Goal: Information Seeking & Learning: Check status

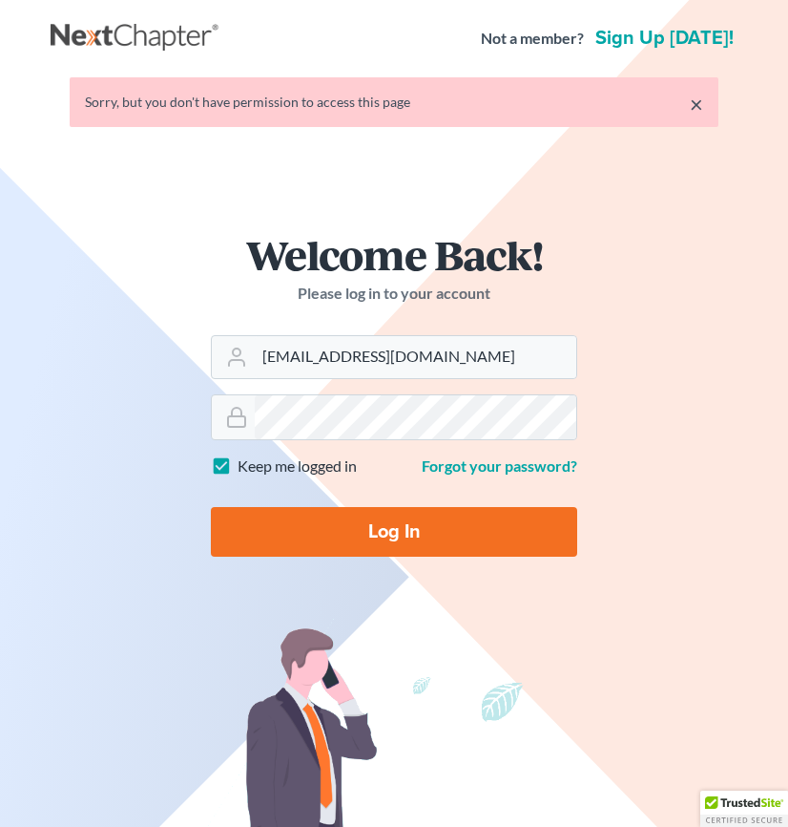
click at [454, 530] on input "Log In" at bounding box center [394, 532] width 367 height 50
type input "Thinking..."
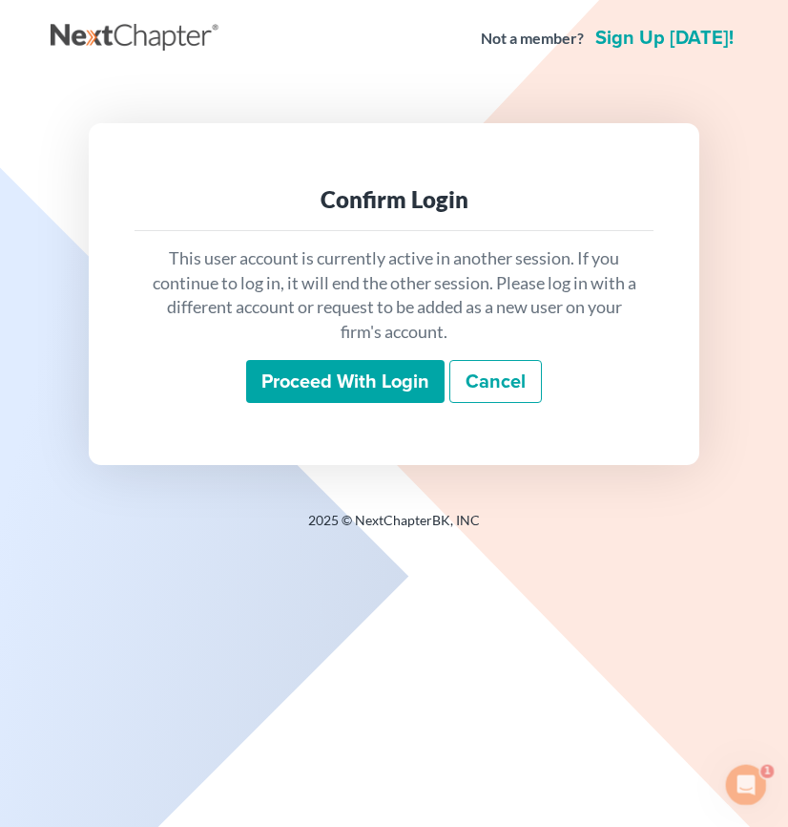
click at [386, 381] on input "Proceed with login" at bounding box center [345, 382] width 199 height 44
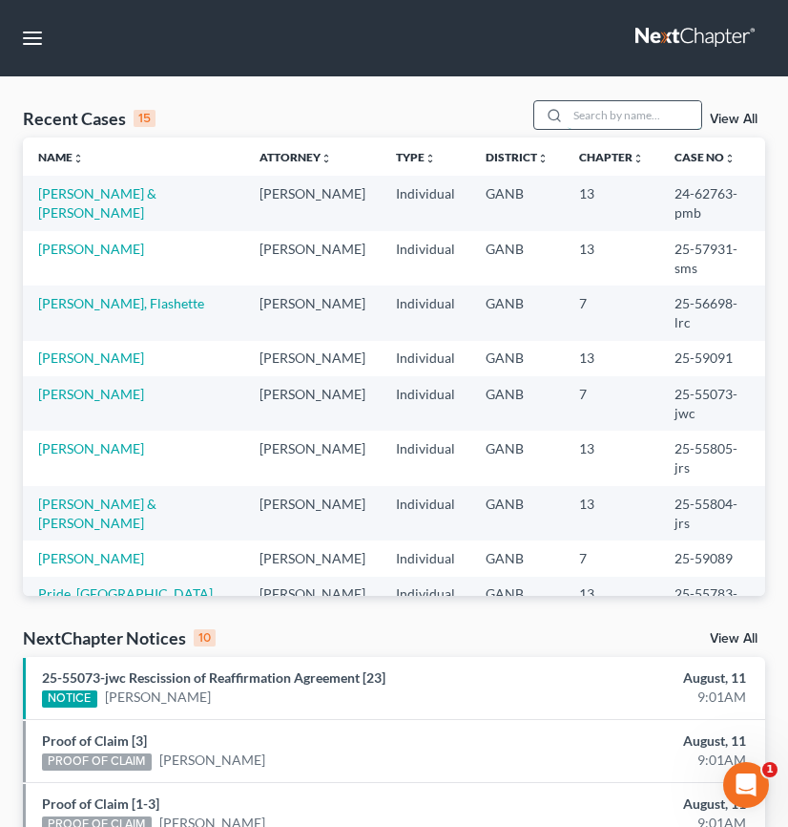
click at [568, 120] on input "search" at bounding box center [635, 115] width 134 height 28
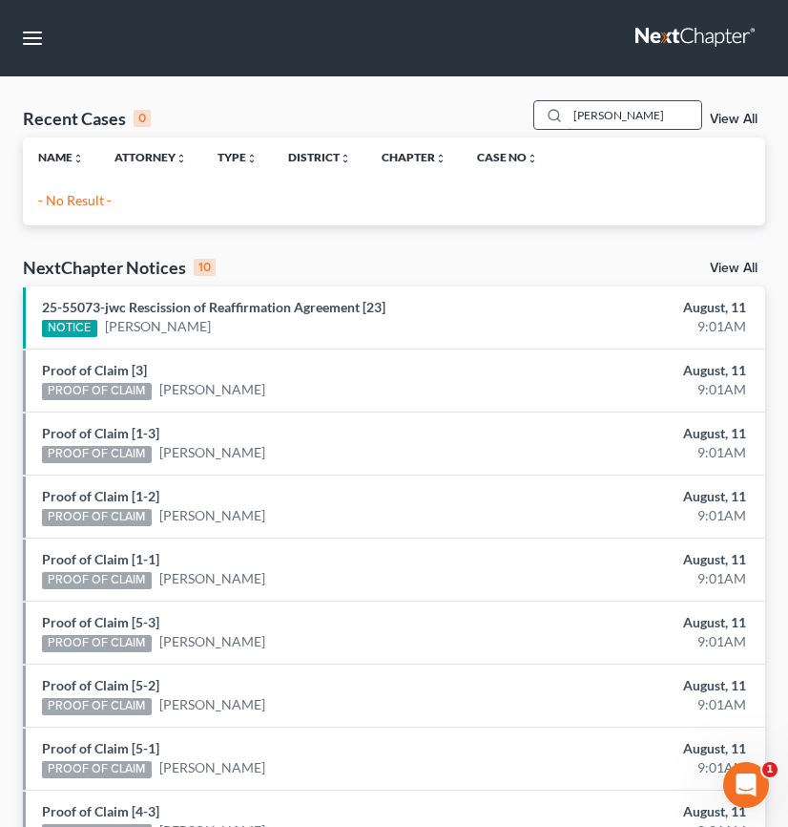
drag, startPoint x: 625, startPoint y: 117, endPoint x: 449, endPoint y: 114, distance: 176.6
click at [568, 114] on input "[PERSON_NAME]" at bounding box center [635, 115] width 134 height 28
drag, startPoint x: 629, startPoint y: 109, endPoint x: 449, endPoint y: 108, distance: 180.4
click at [568, 108] on input "karrollanne" at bounding box center [635, 115] width 134 height 28
type input "[PERSON_NAME]"
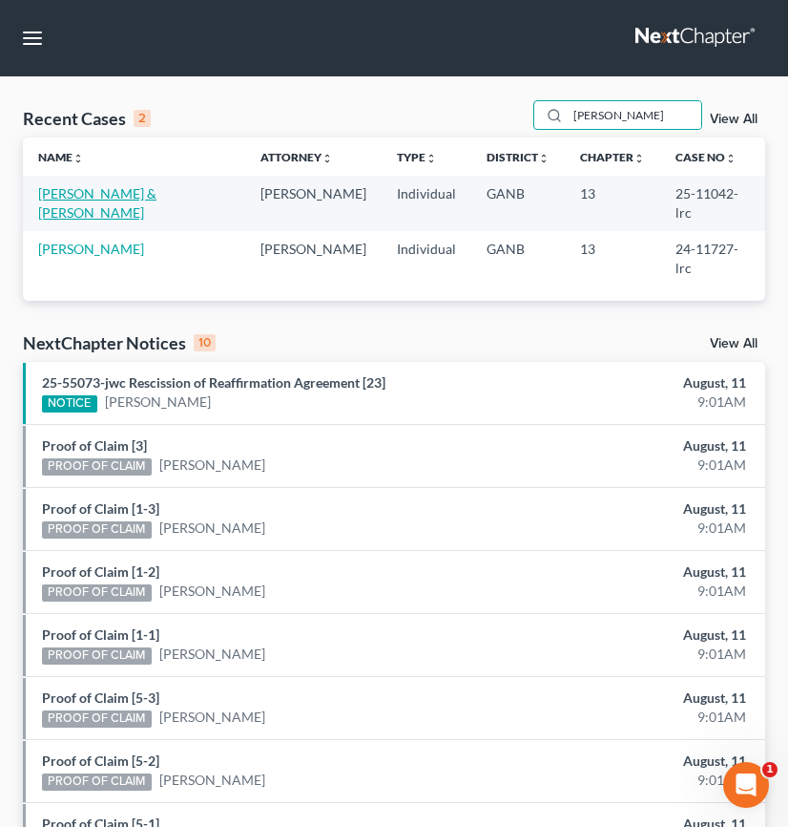
click at [133, 199] on link "[PERSON_NAME] & [PERSON_NAME]" at bounding box center [97, 202] width 118 height 35
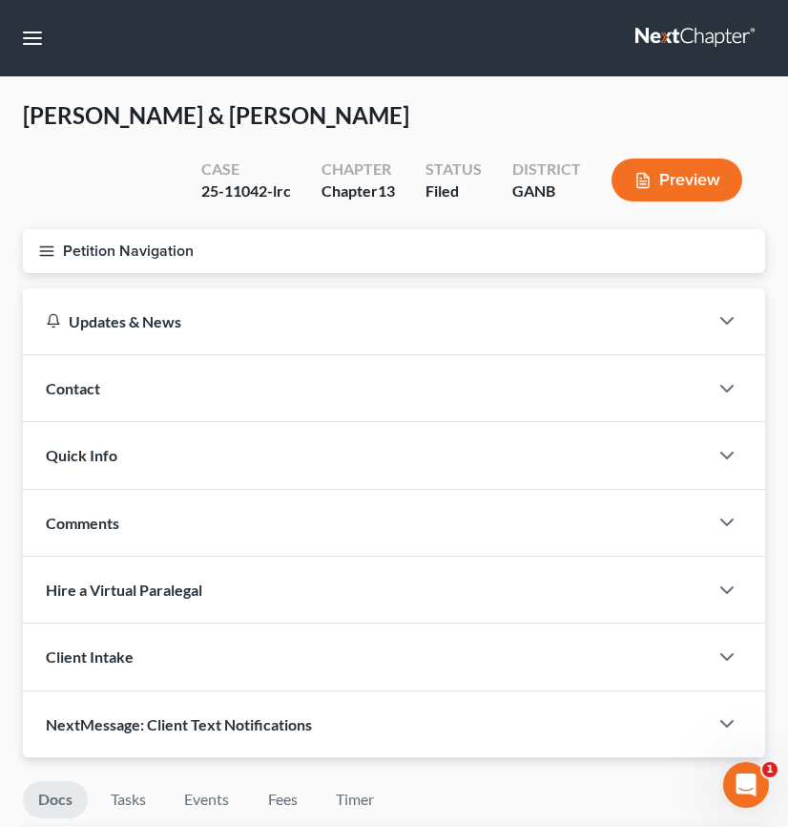
click at [50, 255] on line "button" at bounding box center [46, 255] width 13 height 0
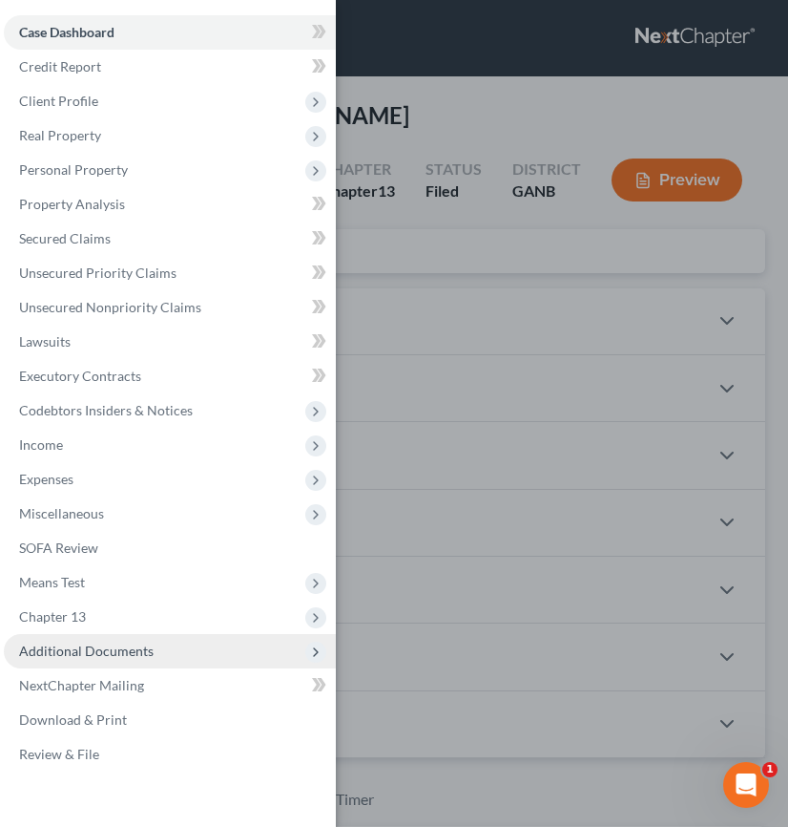
click at [153, 653] on span "Additional Documents" at bounding box center [170, 651] width 332 height 34
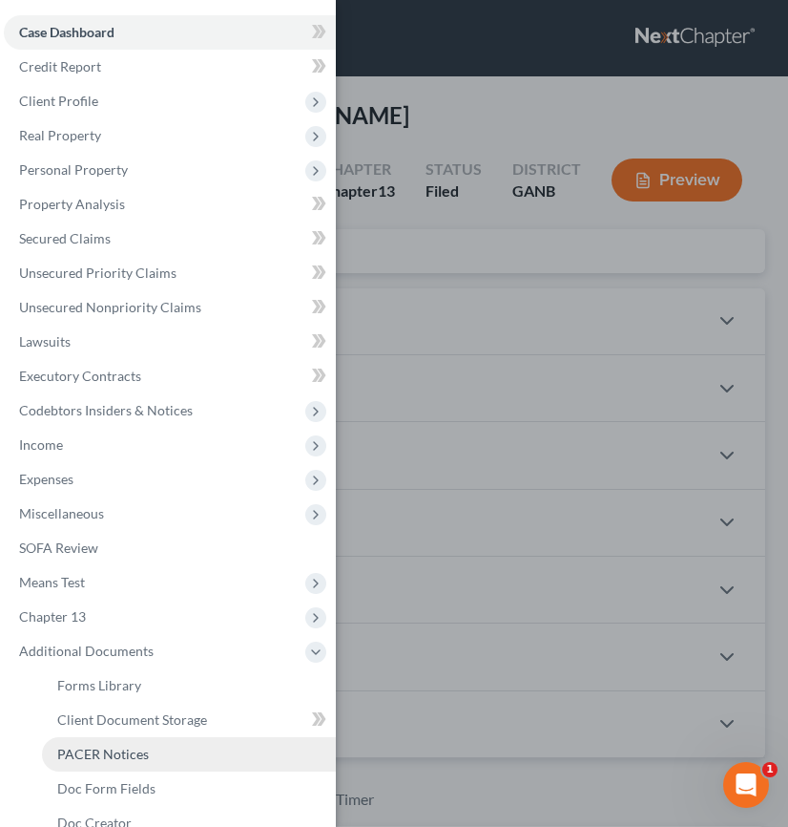
drag, startPoint x: 162, startPoint y: 757, endPoint x: 190, endPoint y: 743, distance: 31.2
click at [161, 758] on link "PACER Notices" at bounding box center [189, 754] width 294 height 34
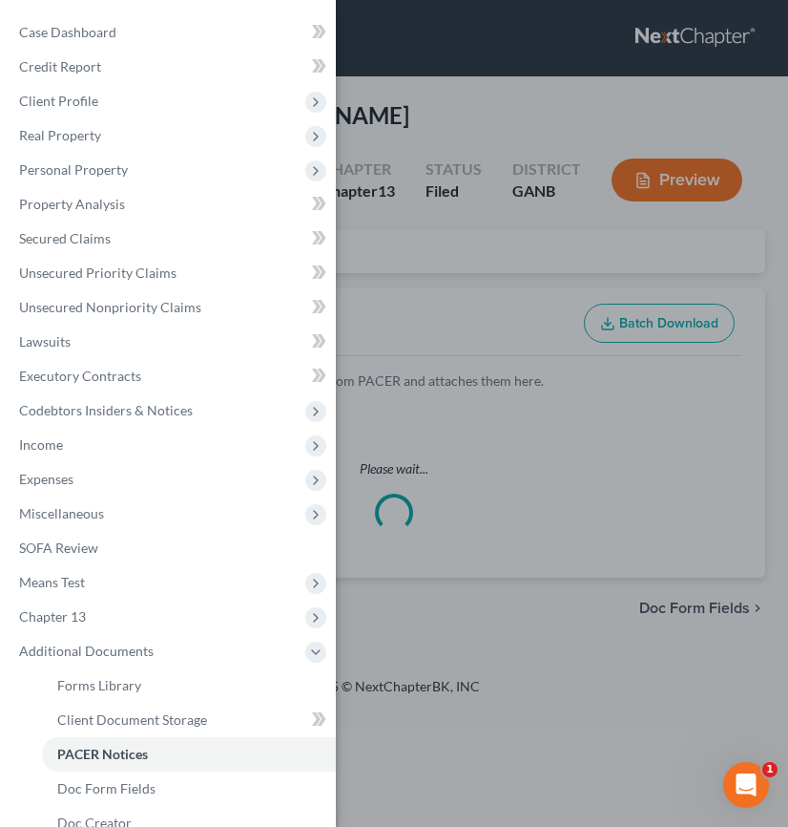
click at [405, 291] on div "Case Dashboard Payments Invoices Payments Payments Credit Report Client Profile" at bounding box center [394, 413] width 788 height 827
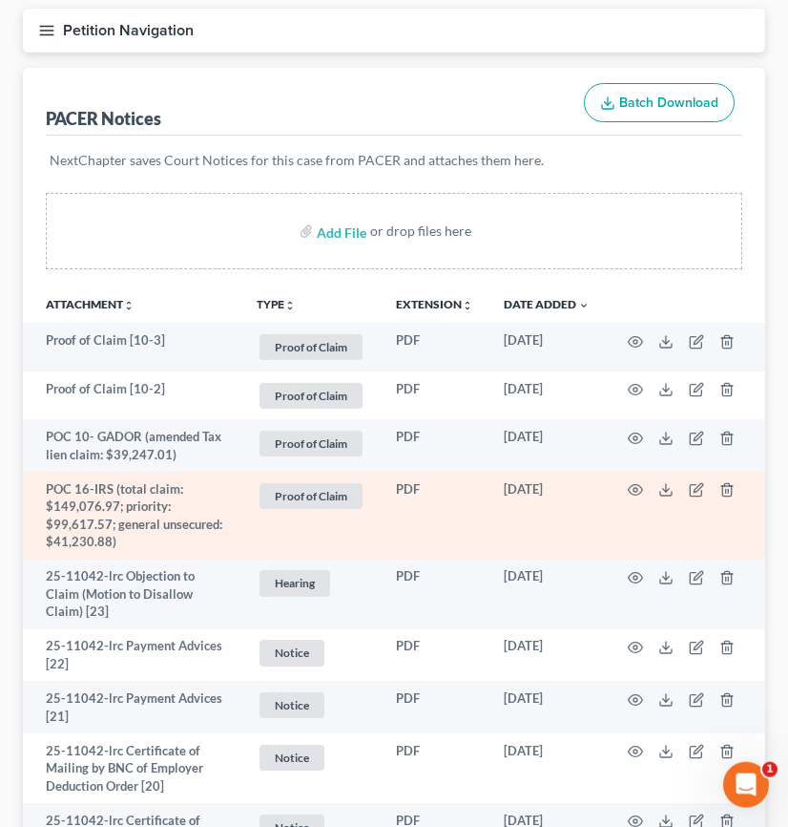
scroll to position [244, 0]
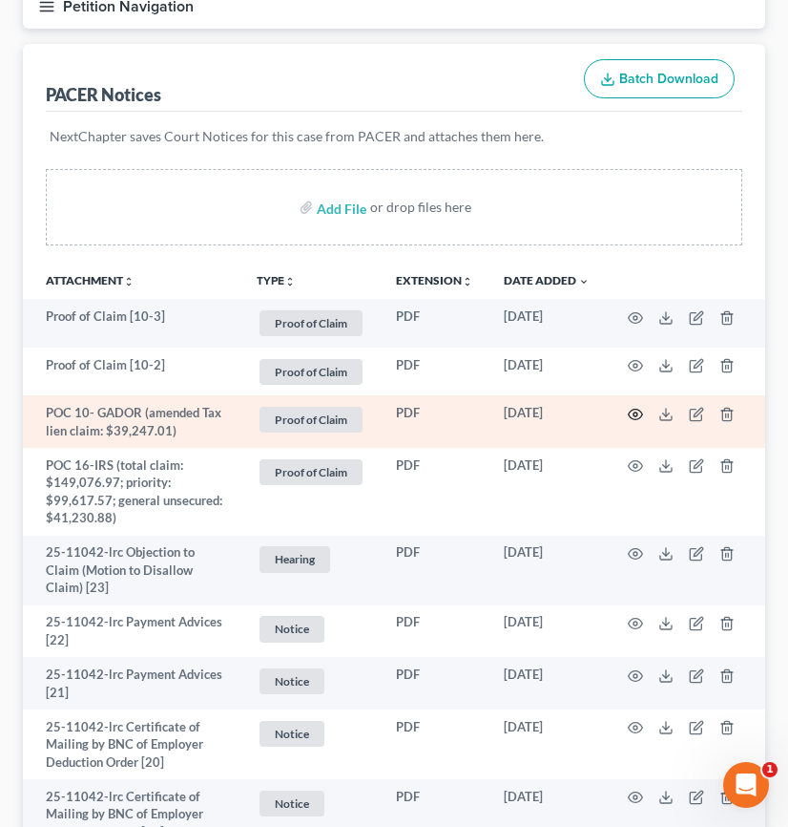
click at [633, 417] on icon "button" at bounding box center [636, 415] width 14 height 11
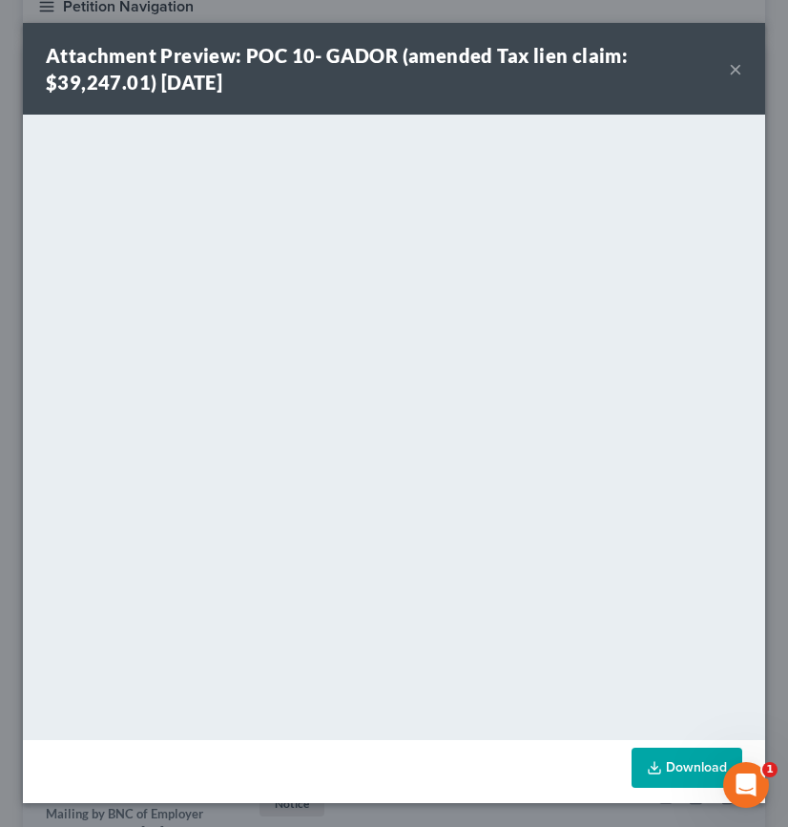
drag, startPoint x: 740, startPoint y: 74, endPoint x: 711, endPoint y: 43, distance: 42.6
click at [740, 74] on button "×" at bounding box center [735, 68] width 13 height 23
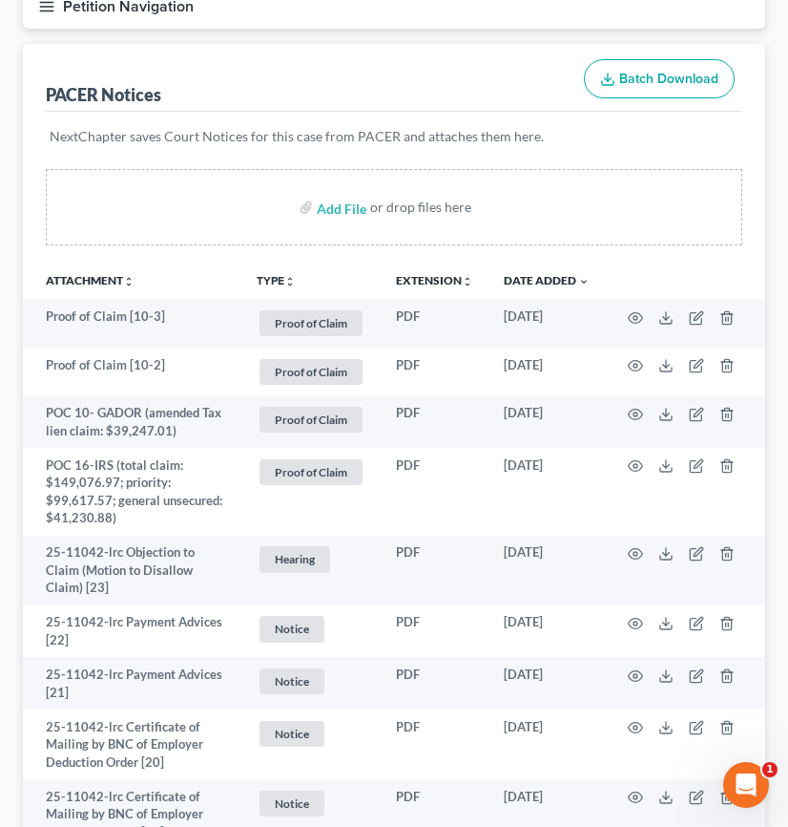
scroll to position [0, 0]
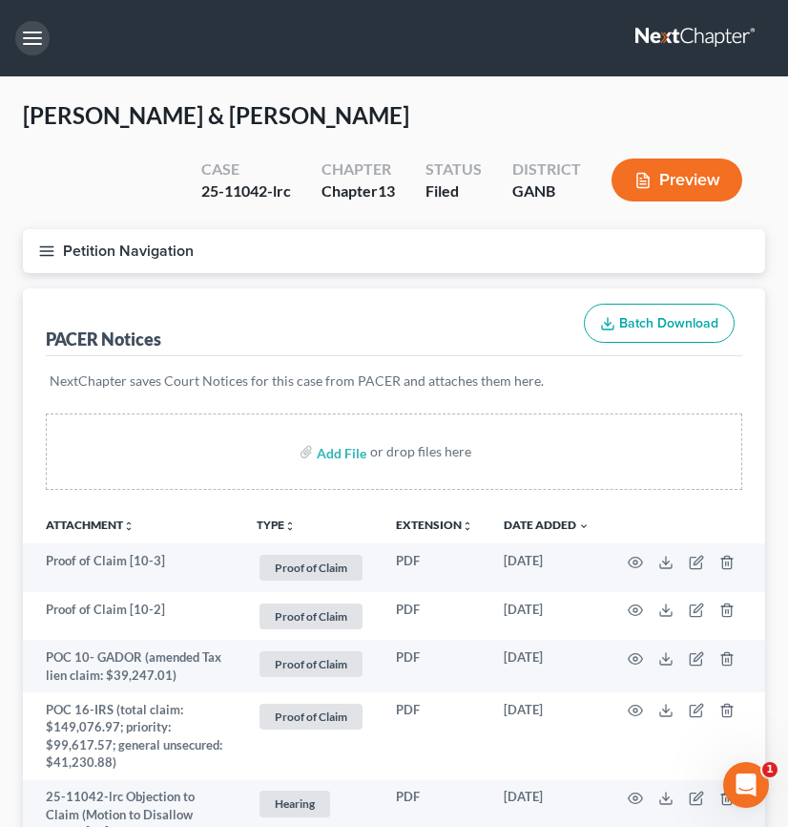
click at [47, 40] on button "button" at bounding box center [32, 38] width 34 height 34
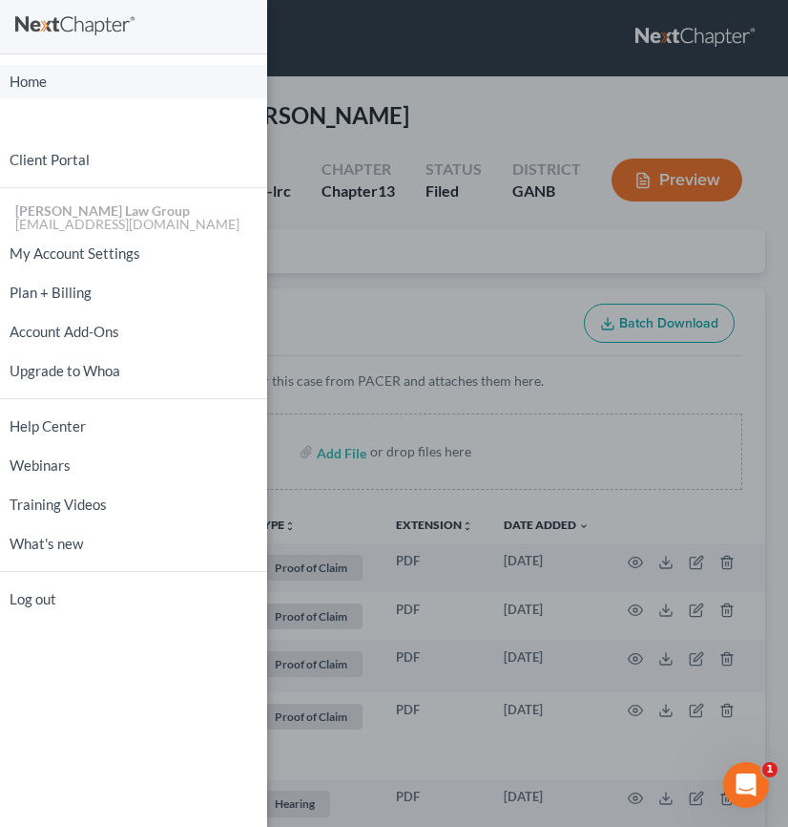
click at [74, 96] on link "Home" at bounding box center [133, 81] width 267 height 33
click at [80, 87] on link "Home" at bounding box center [133, 81] width 267 height 33
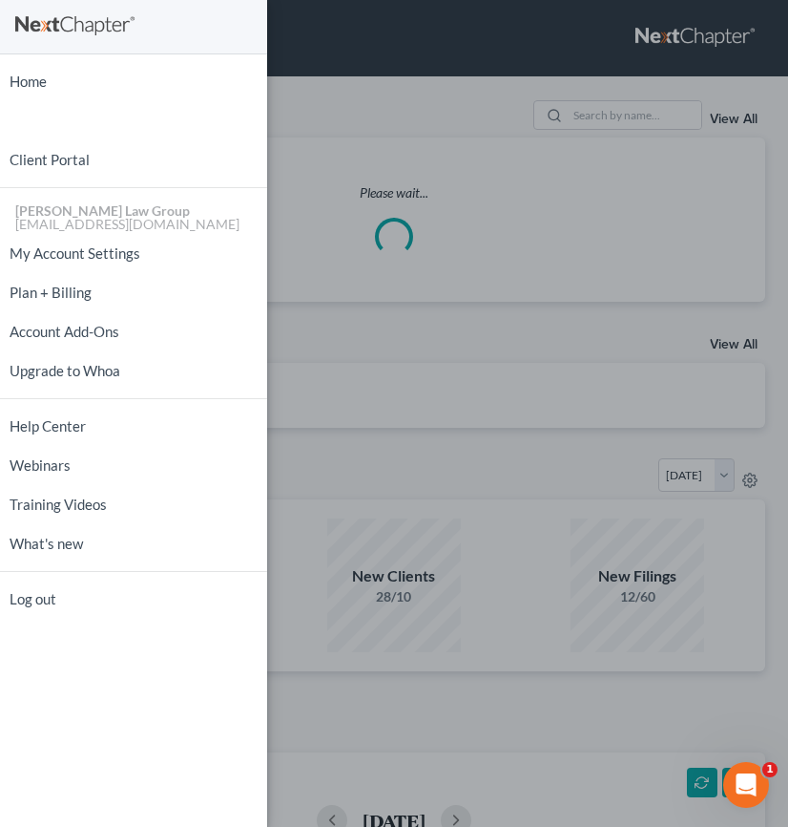
click at [595, 114] on div "Home New Case Client Portal [PERSON_NAME] Law Group [EMAIL_ADDRESS][DOMAIN_NAME…" at bounding box center [394, 413] width 788 height 827
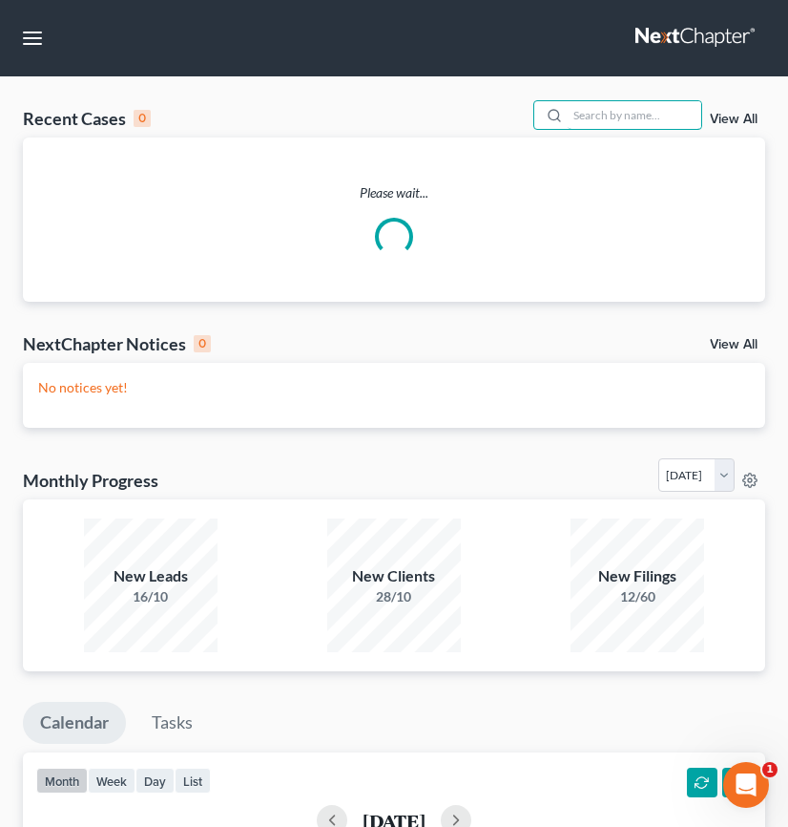
click at [595, 114] on input "search" at bounding box center [635, 115] width 134 height 28
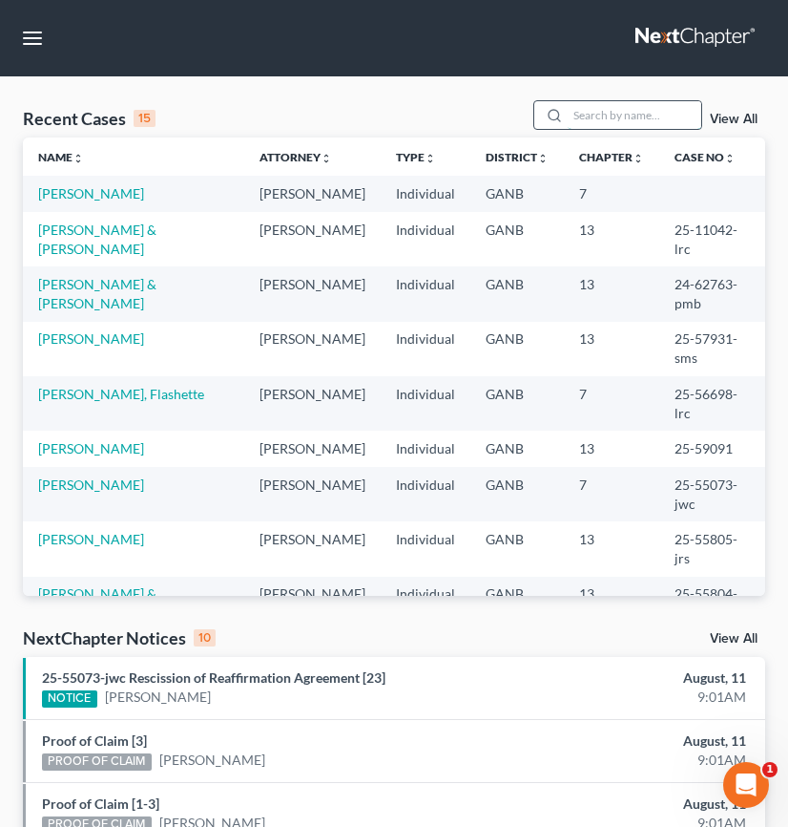
click at [569, 113] on input "search" at bounding box center [635, 115] width 134 height 28
click at [568, 119] on input "search" at bounding box center [635, 115] width 134 height 28
type input "[PERSON_NAME]"
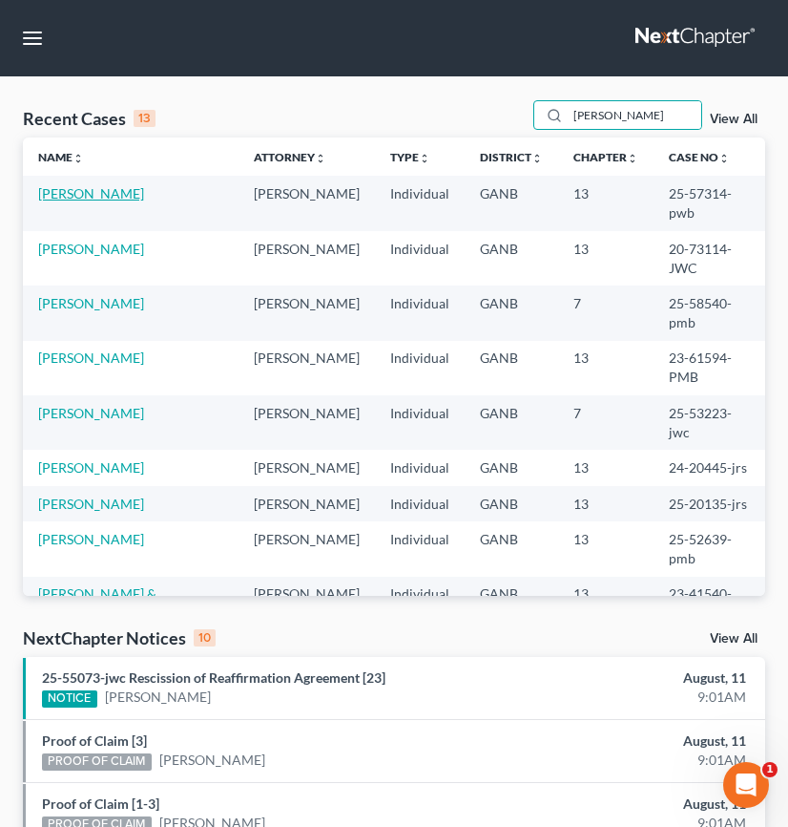
click at [102, 196] on link "[PERSON_NAME]" at bounding box center [91, 193] width 106 height 16
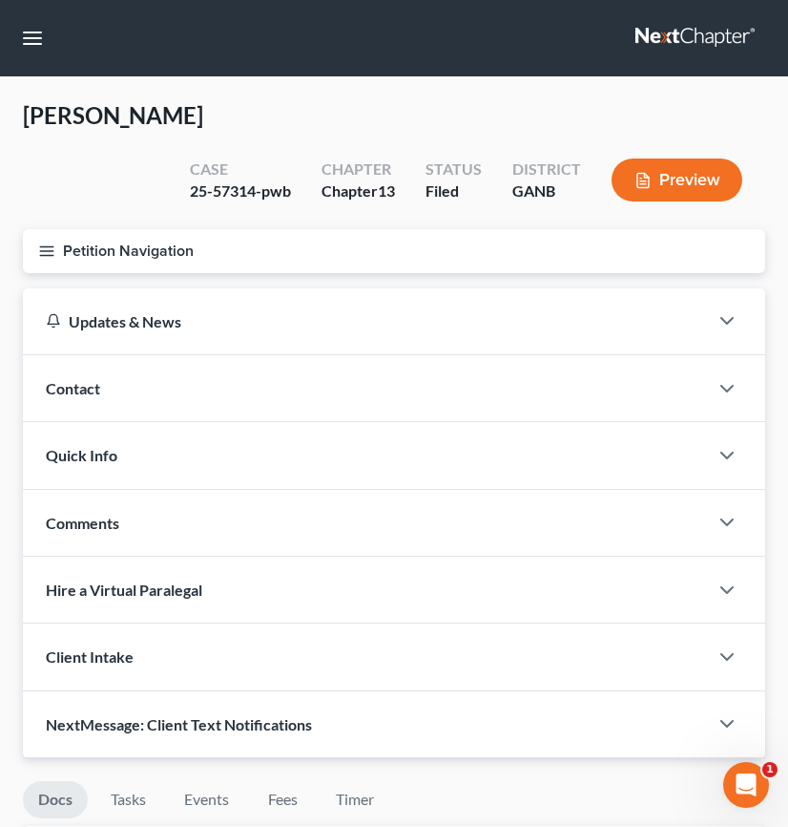
click at [42, 247] on icon "button" at bounding box center [46, 250] width 17 height 17
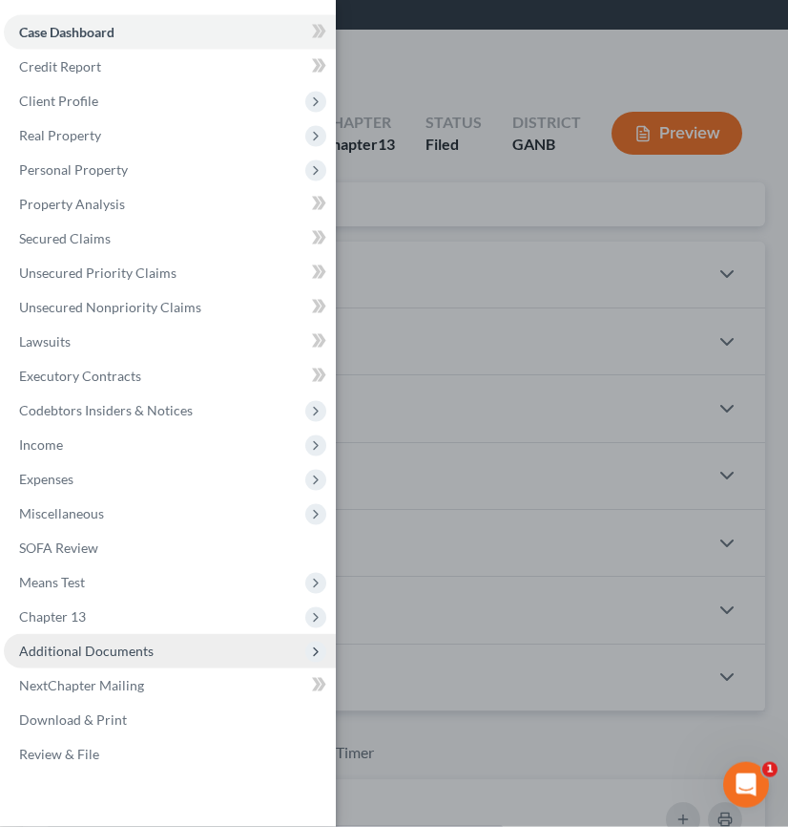
scroll to position [260, 0]
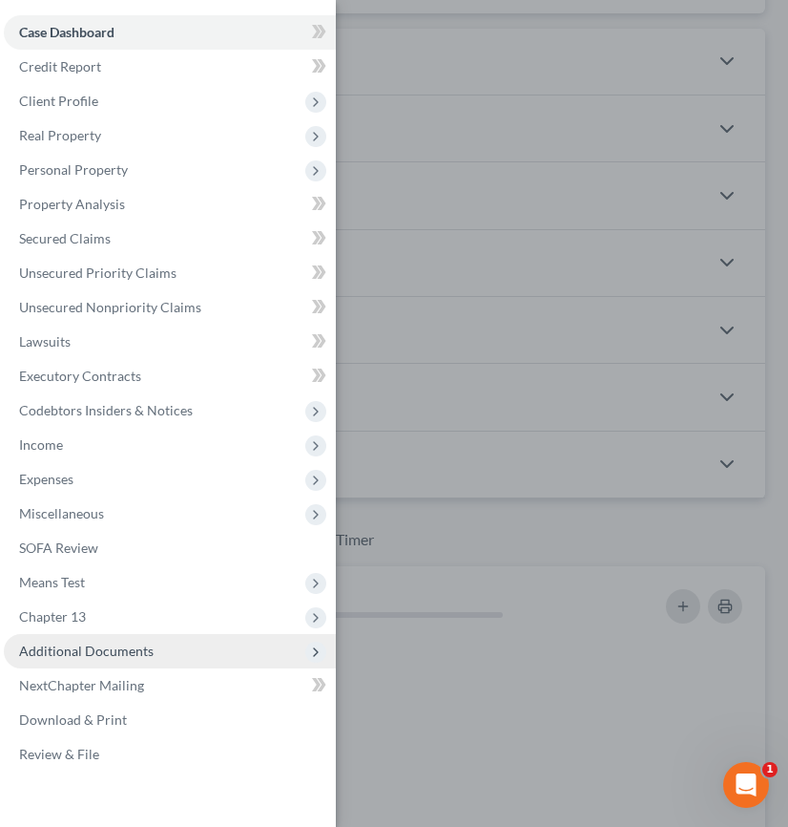
drag, startPoint x: 148, startPoint y: 649, endPoint x: 150, endPoint y: 661, distance: 11.6
click at [148, 648] on span "Additional Documents" at bounding box center [86, 650] width 135 height 16
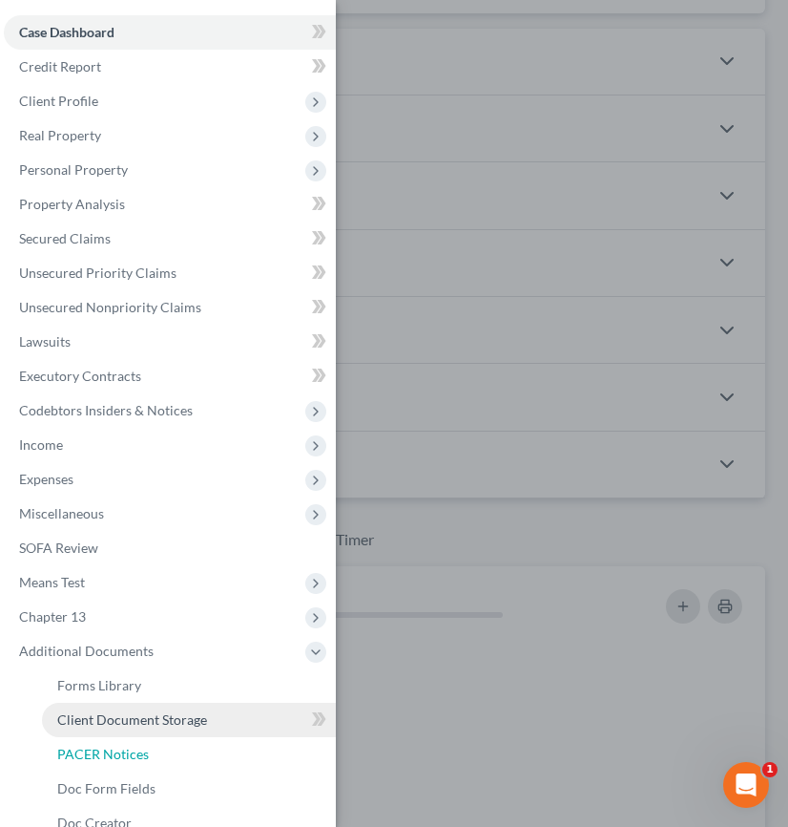
drag, startPoint x: 146, startPoint y: 752, endPoint x: 205, endPoint y: 731, distance: 62.8
click at [146, 752] on span "PACER Notices" at bounding box center [103, 754] width 92 height 16
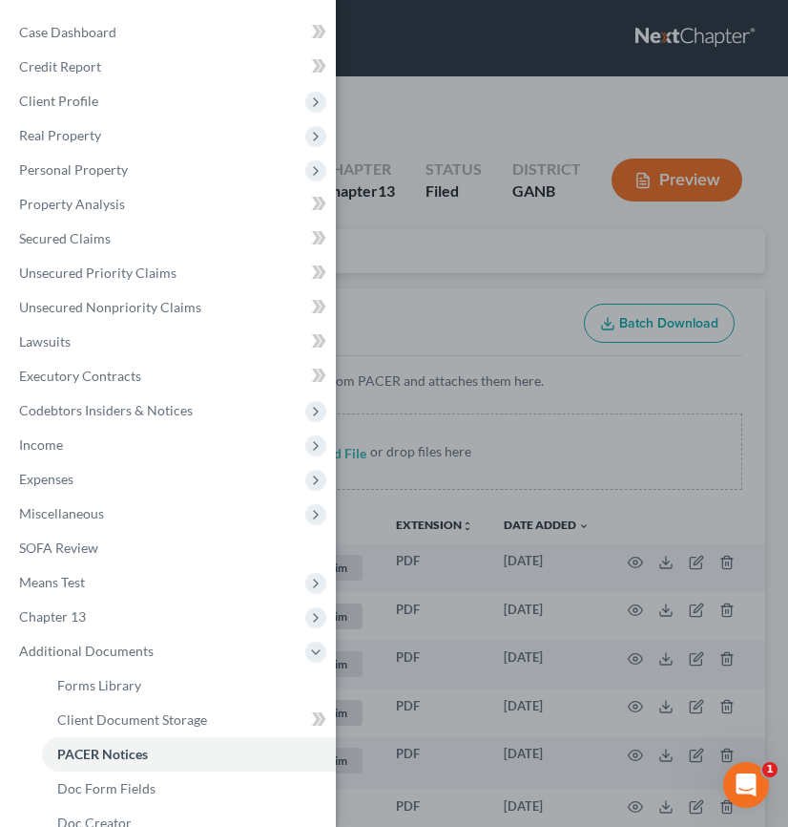
click at [445, 303] on div "Case Dashboard Payments Invoices Payments Payments Credit Report Client Profile" at bounding box center [394, 413] width 788 height 827
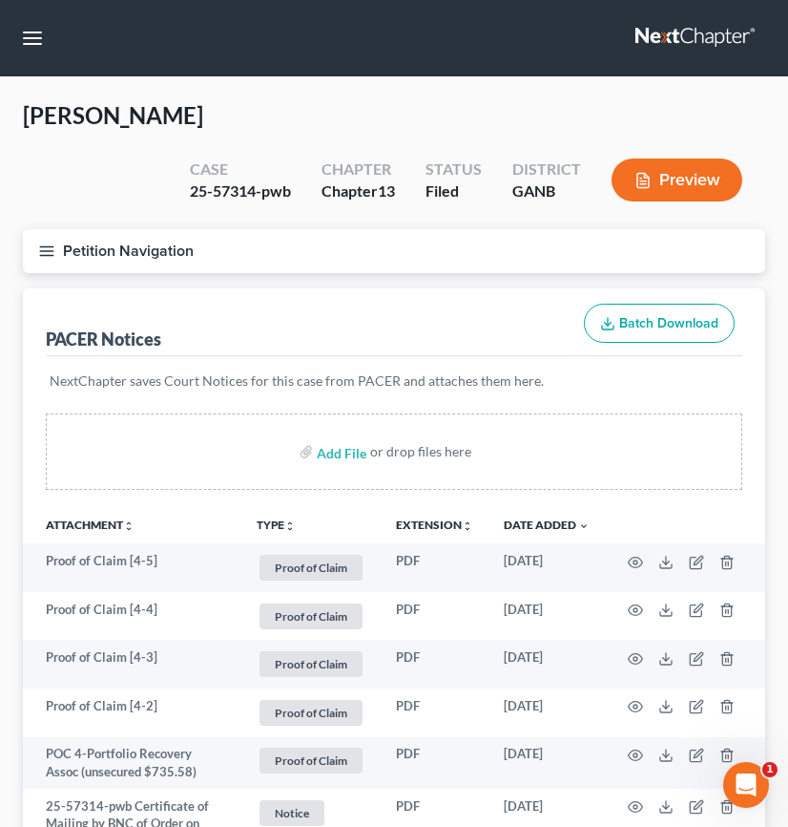
click at [284, 524] on icon "unfold_more" at bounding box center [289, 525] width 11 height 11
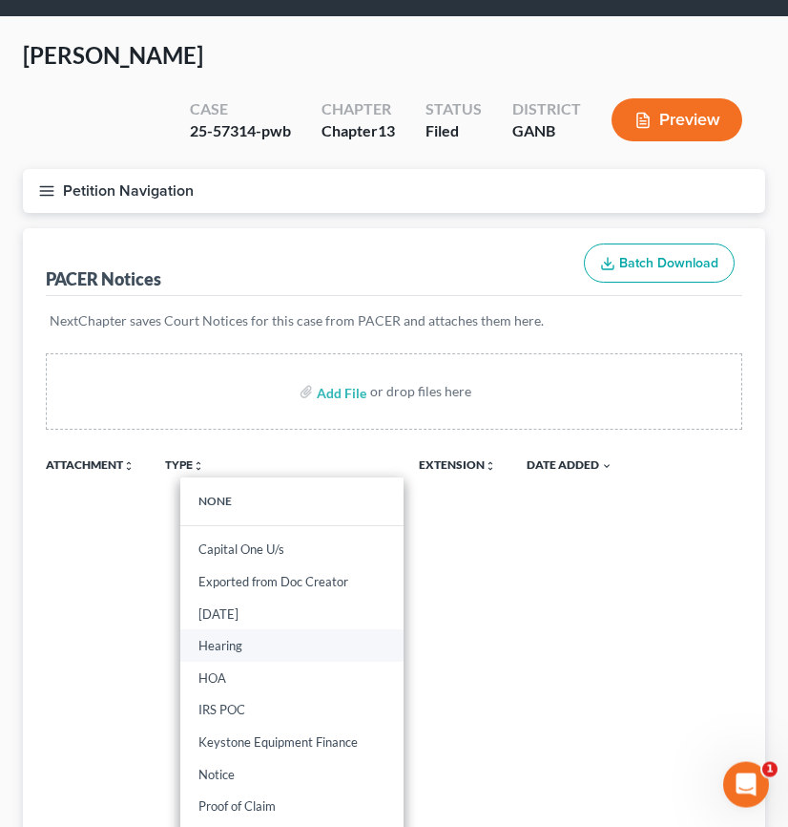
scroll to position [107, 0]
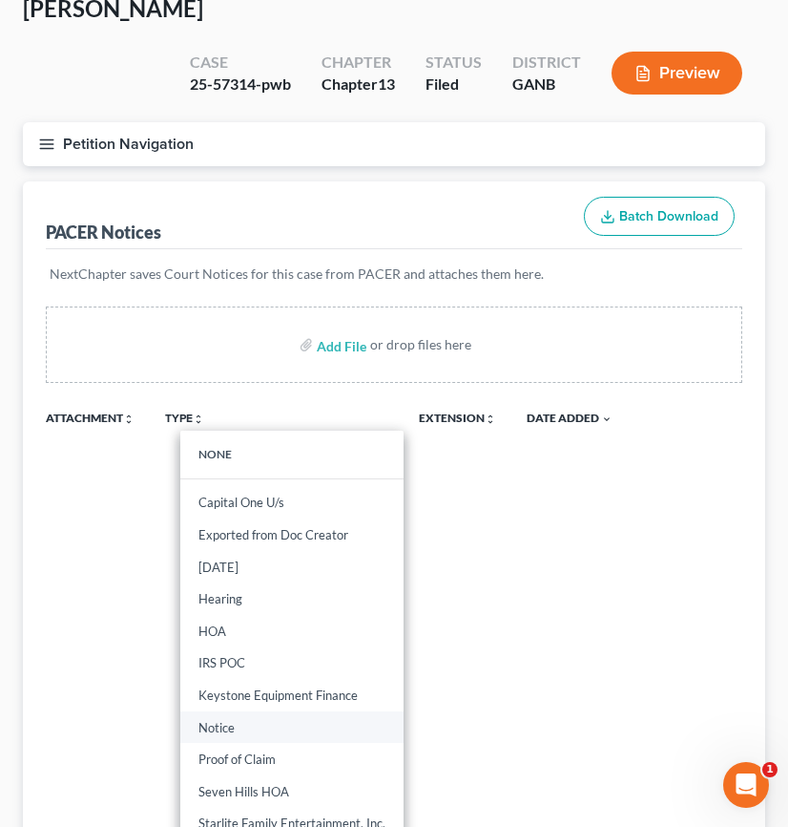
click at [288, 728] on link "Notice" at bounding box center [291, 727] width 223 height 32
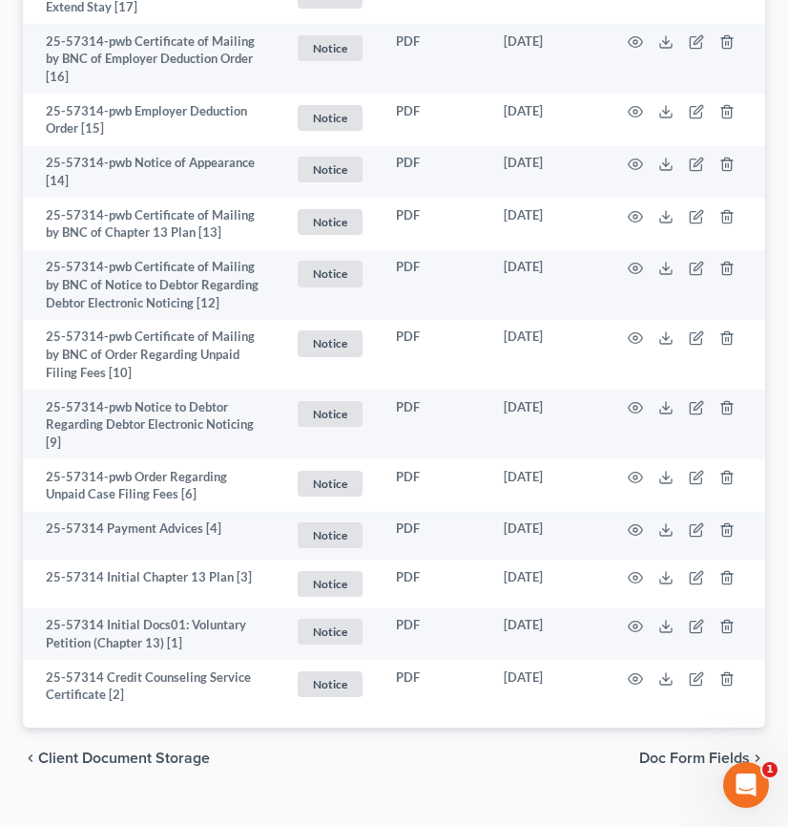
scroll to position [675, 0]
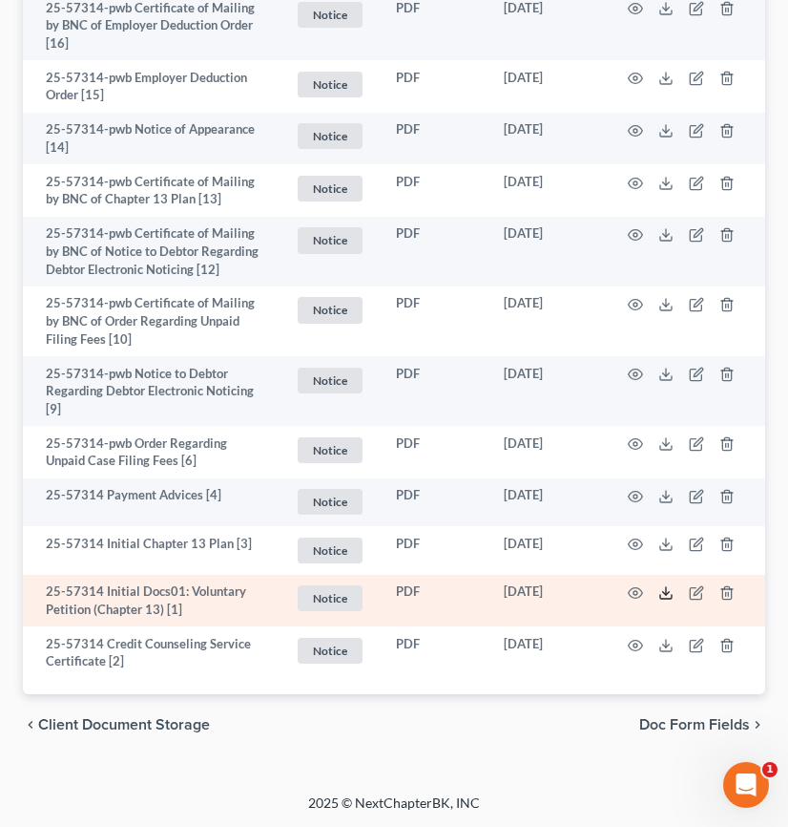
click at [667, 593] on polyline at bounding box center [666, 593] width 7 height 3
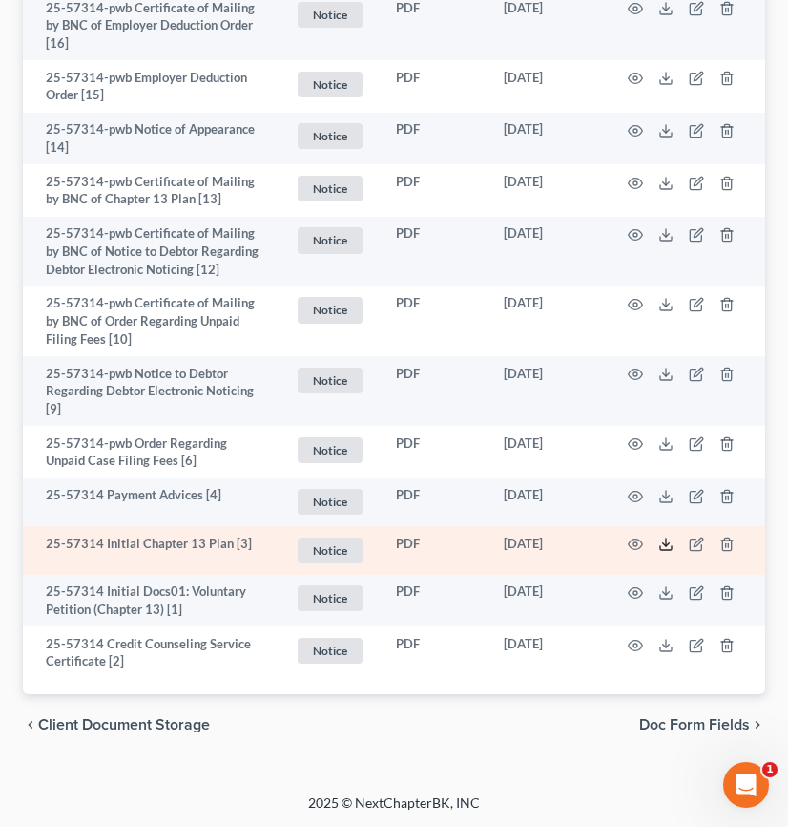
click at [662, 543] on icon at bounding box center [666, 543] width 15 height 15
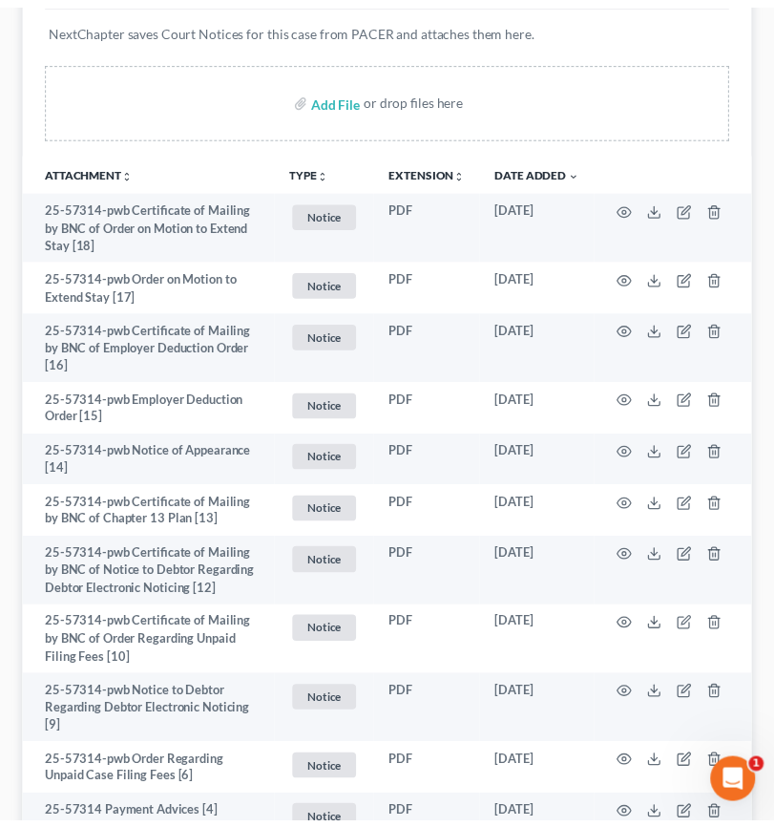
scroll to position [0, 0]
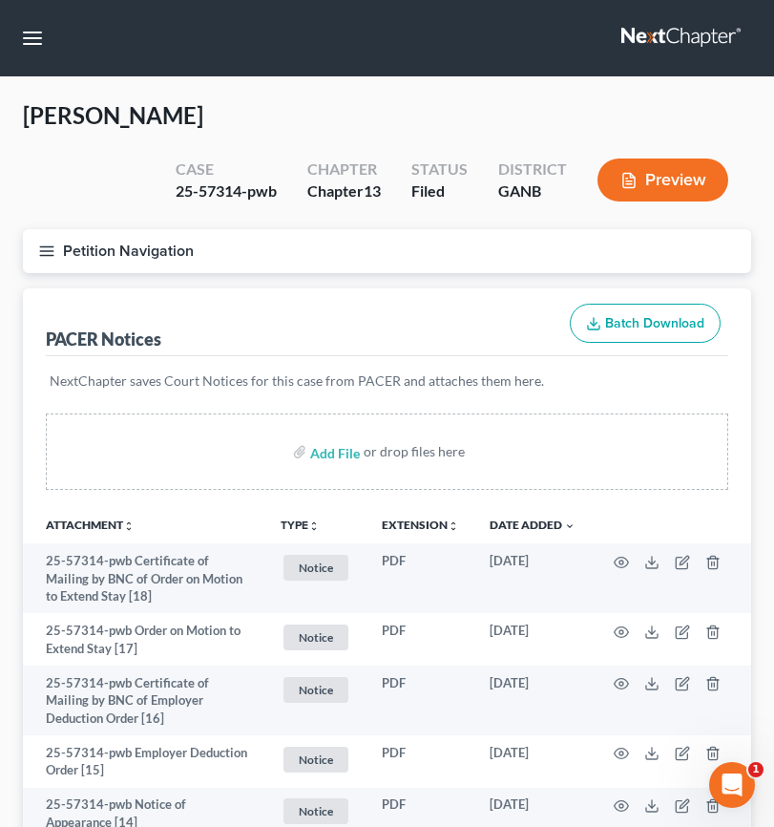
click at [343, 486] on div "Add File or drop files here" at bounding box center [387, 451] width 683 height 76
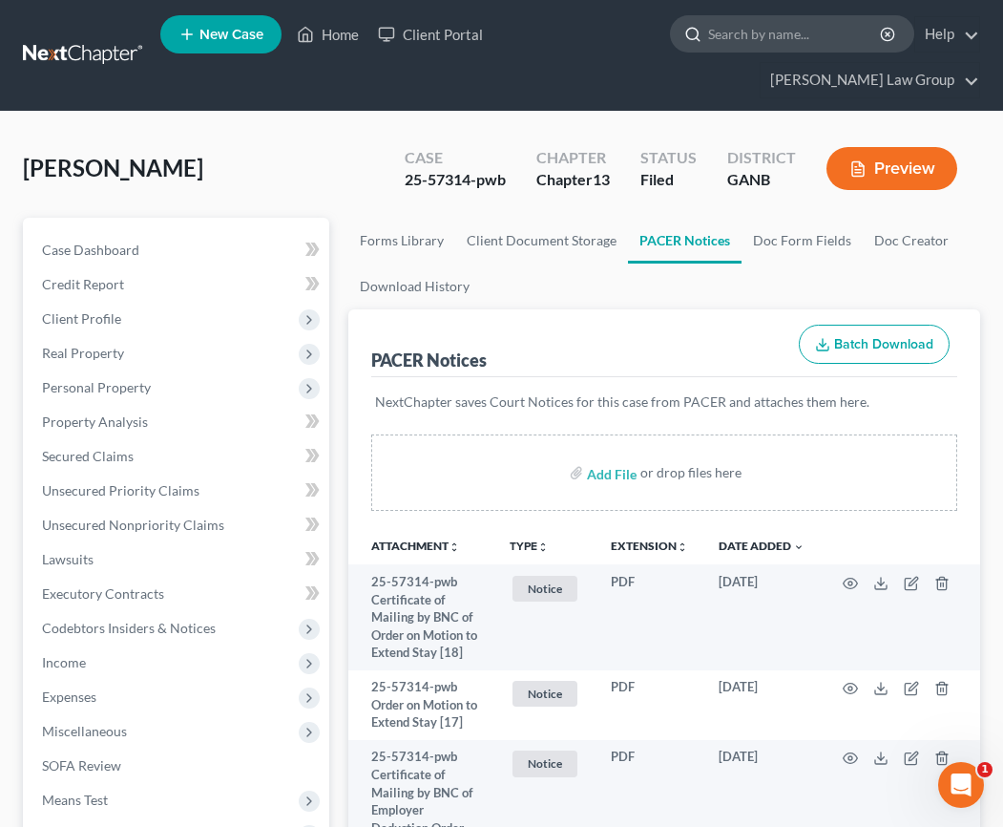
click at [708, 40] on input "search" at bounding box center [795, 33] width 175 height 35
type input "love"
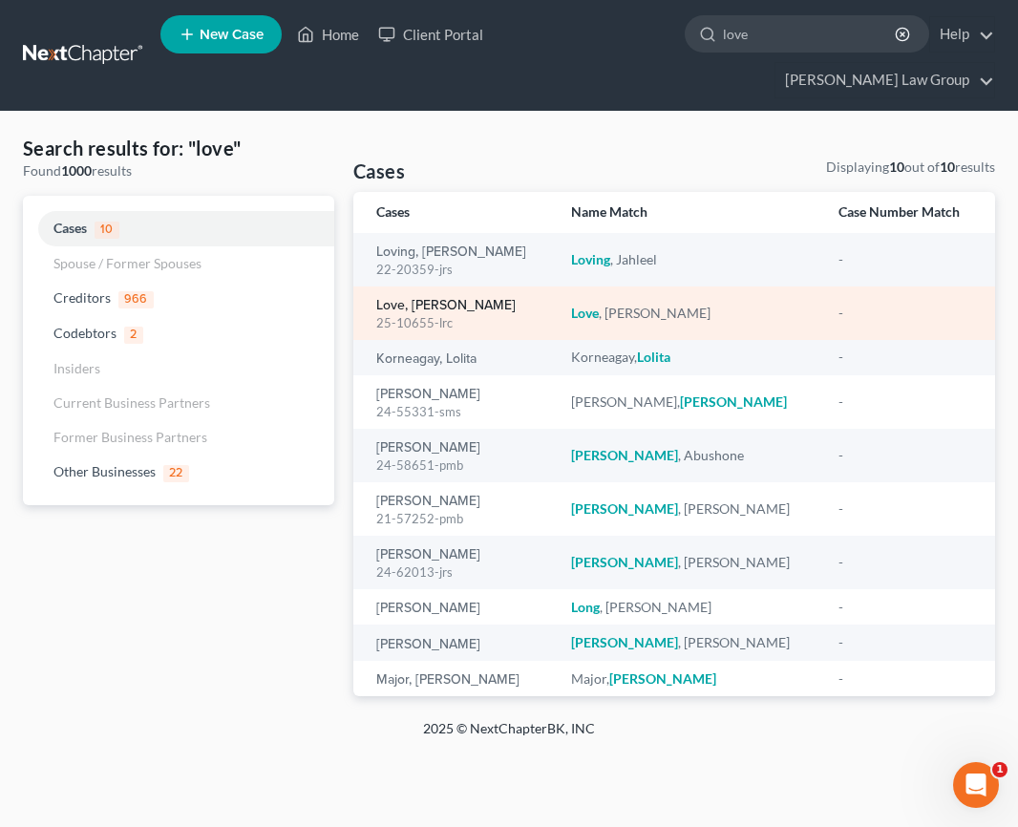
click at [441, 295] on div "Love, [PERSON_NAME] 25-10655-lrc" at bounding box center [458, 313] width 164 height 37
click at [444, 299] on link "Love, [PERSON_NAME]" at bounding box center [445, 305] width 139 height 13
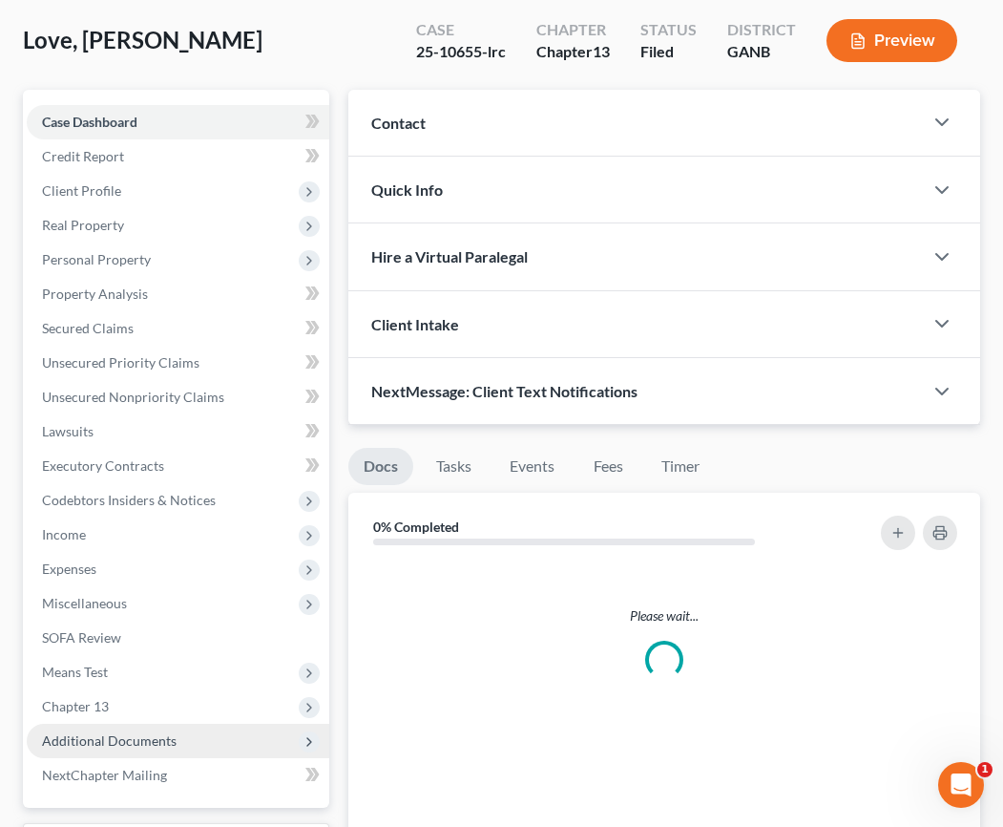
scroll to position [229, 0]
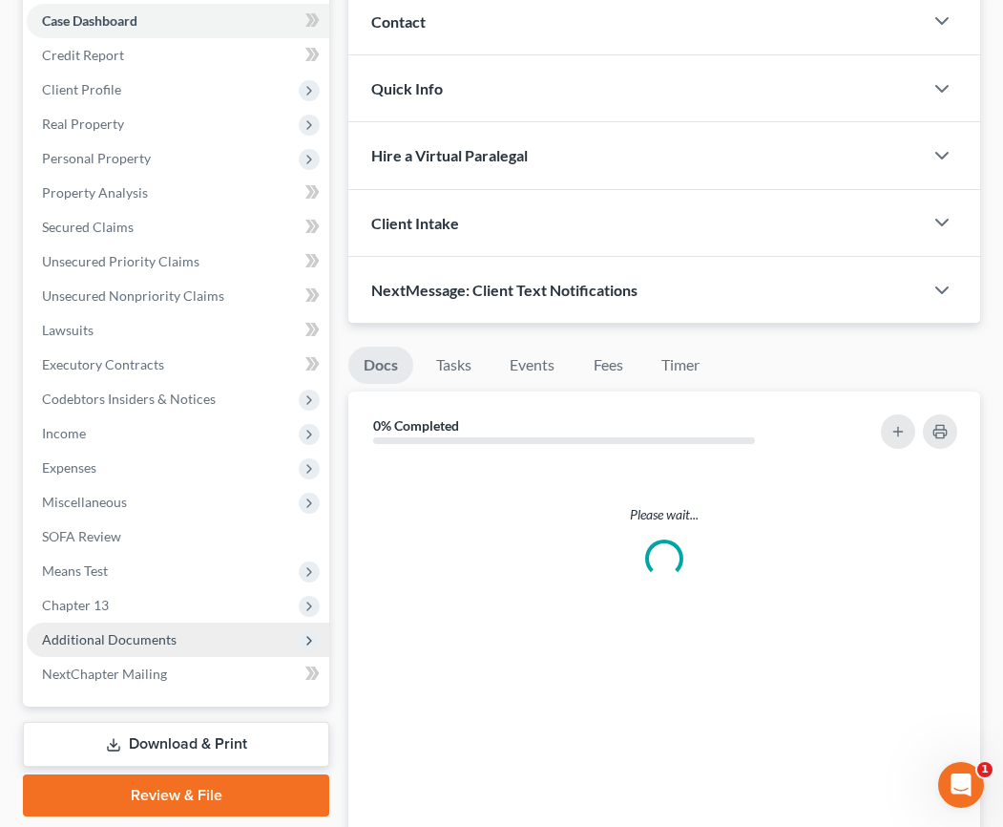
click at [124, 631] on span "Additional Documents" at bounding box center [109, 639] width 135 height 16
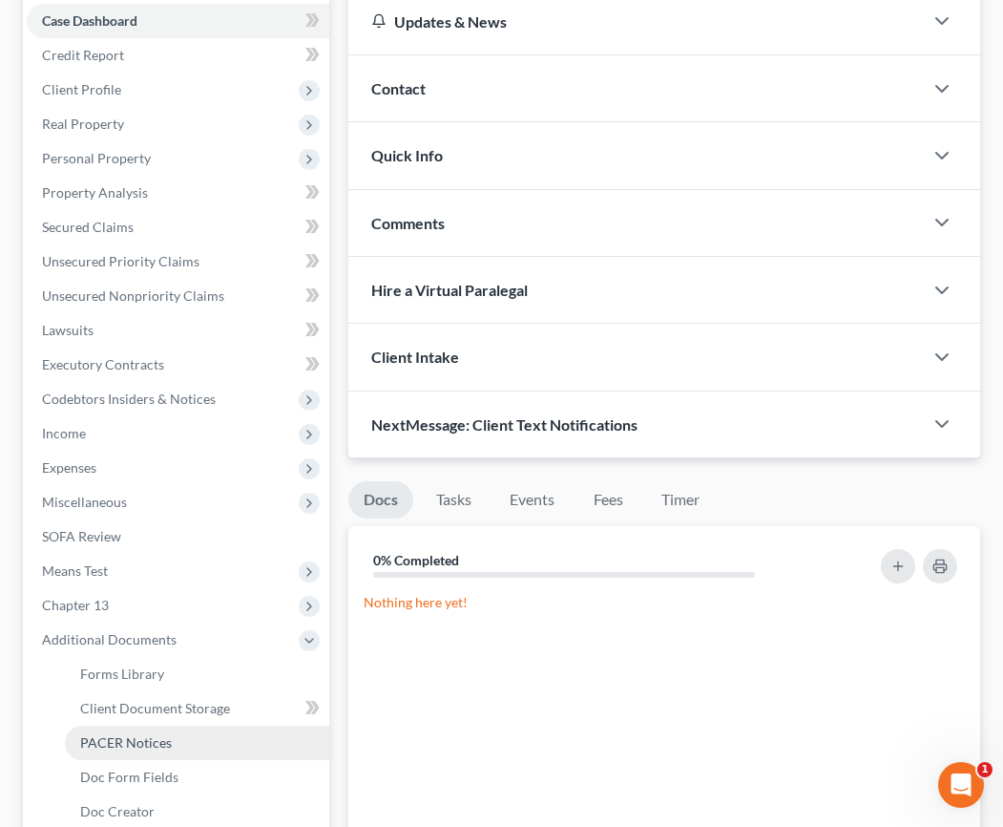
click at [192, 725] on link "PACER Notices" at bounding box center [197, 742] width 264 height 34
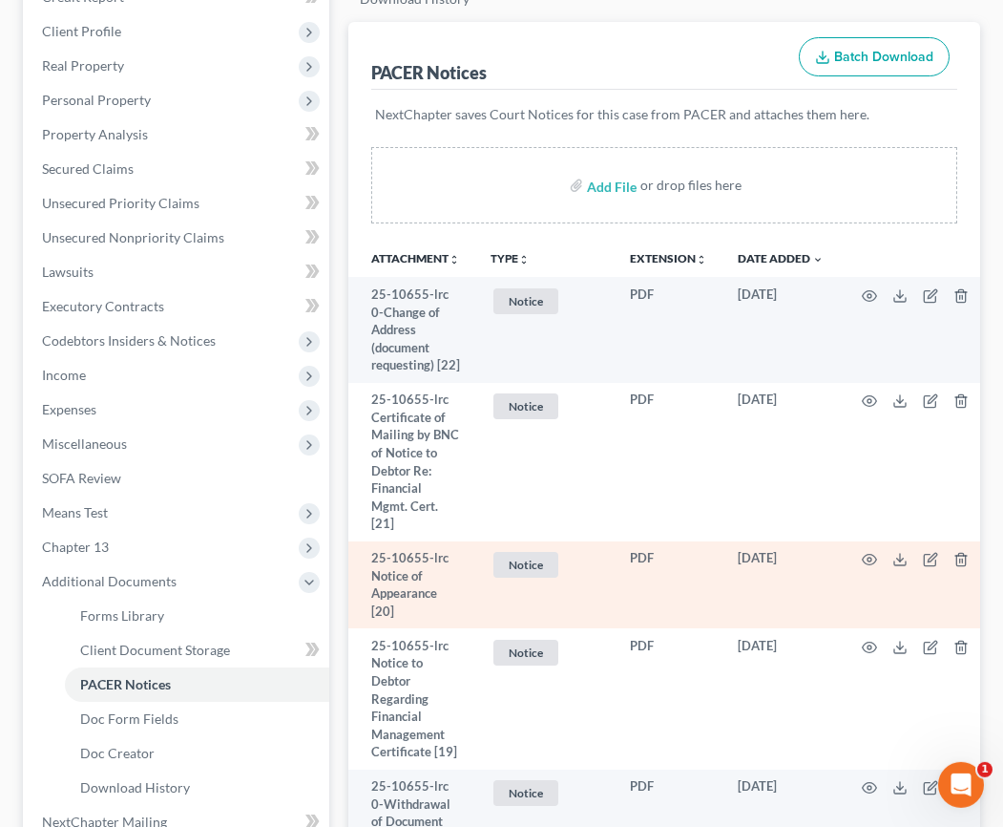
scroll to position [305, 0]
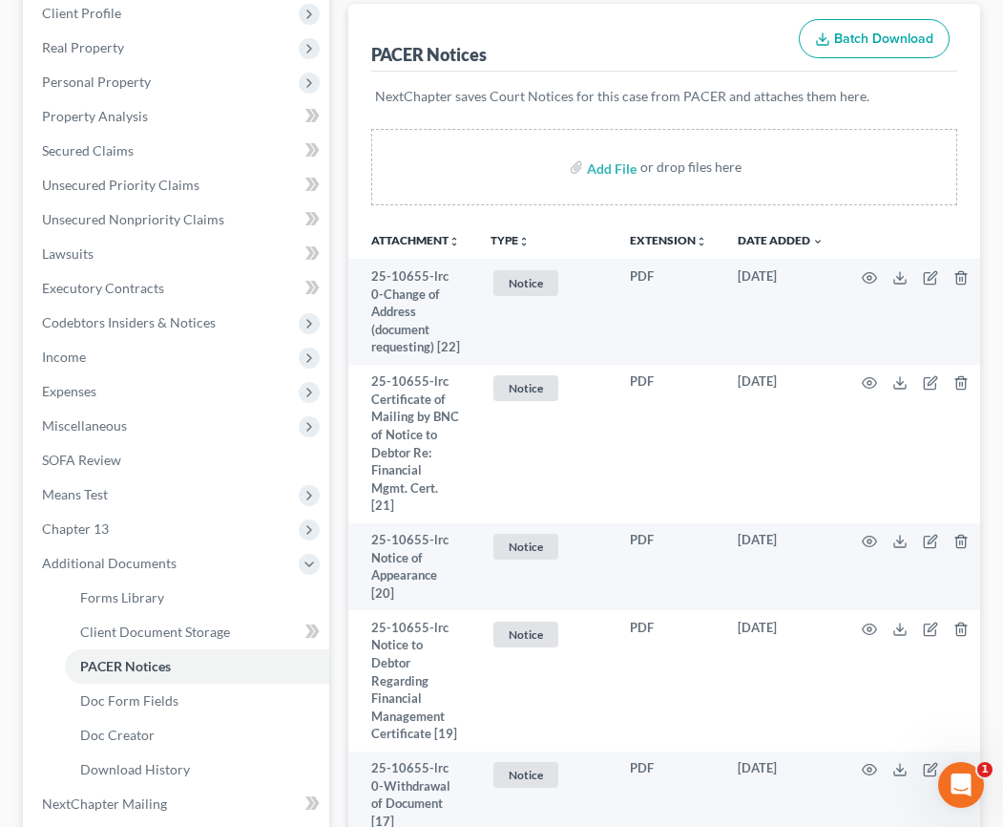
click at [530, 236] on icon "unfold_more" at bounding box center [523, 241] width 11 height 11
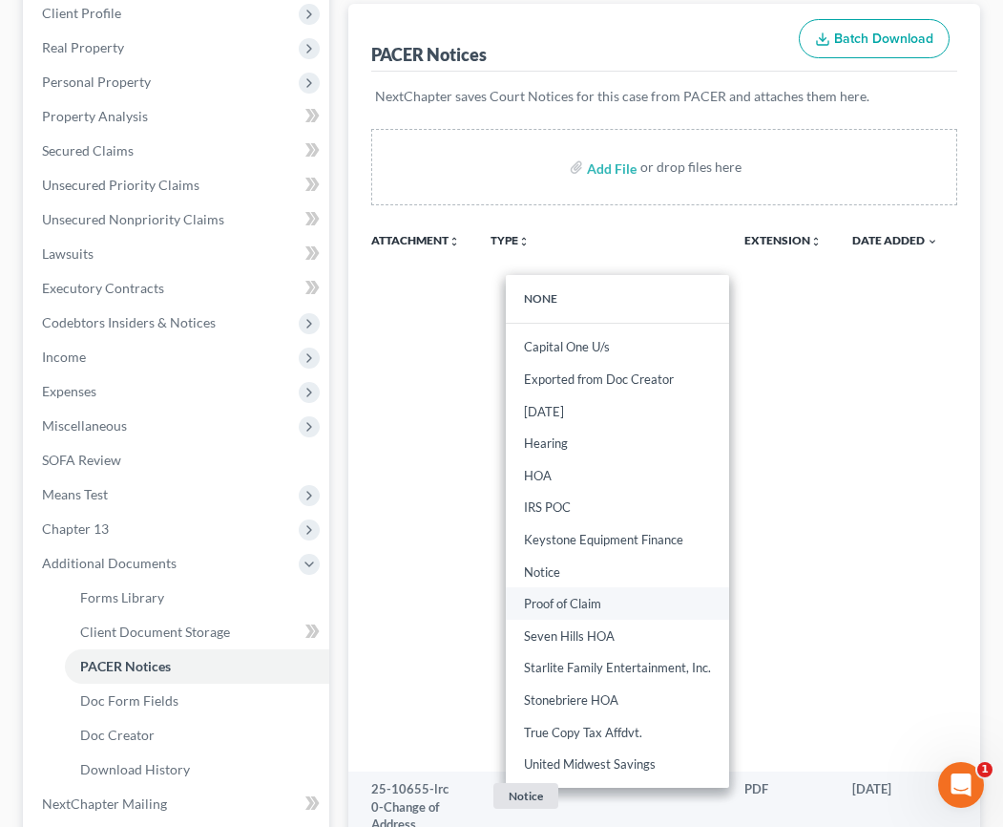
click at [593, 587] on link "Proof of Claim" at bounding box center [617, 603] width 223 height 32
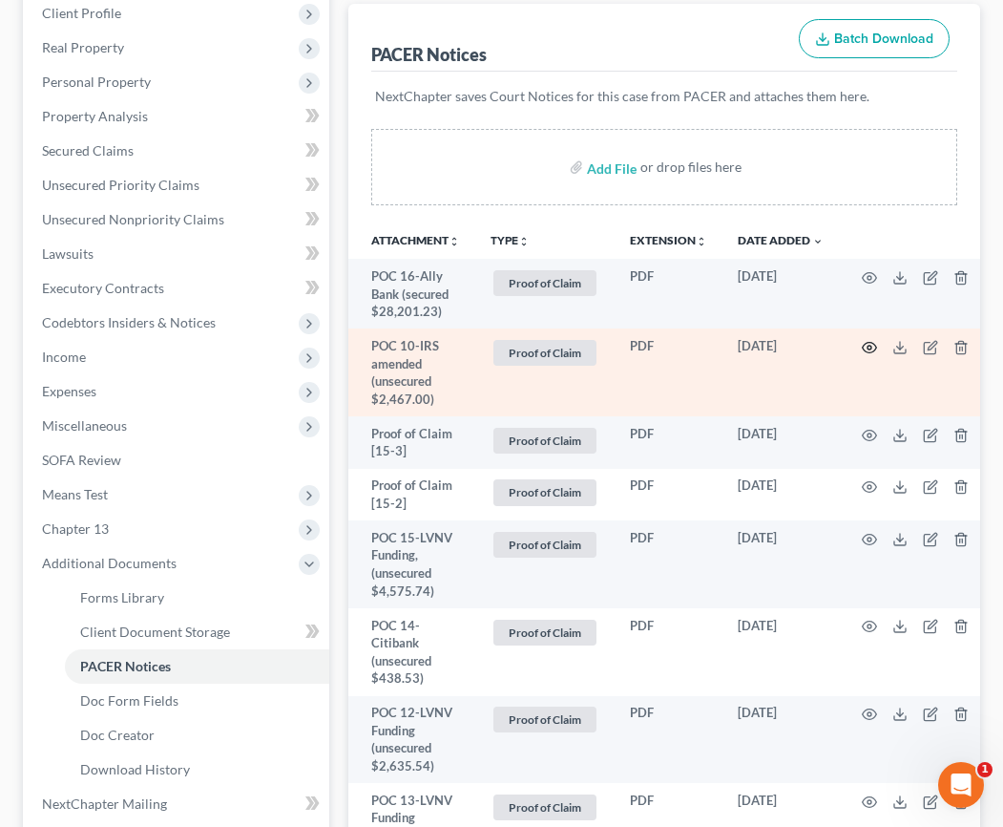
click at [788, 340] on icon "button" at bounding box center [869, 347] width 15 height 15
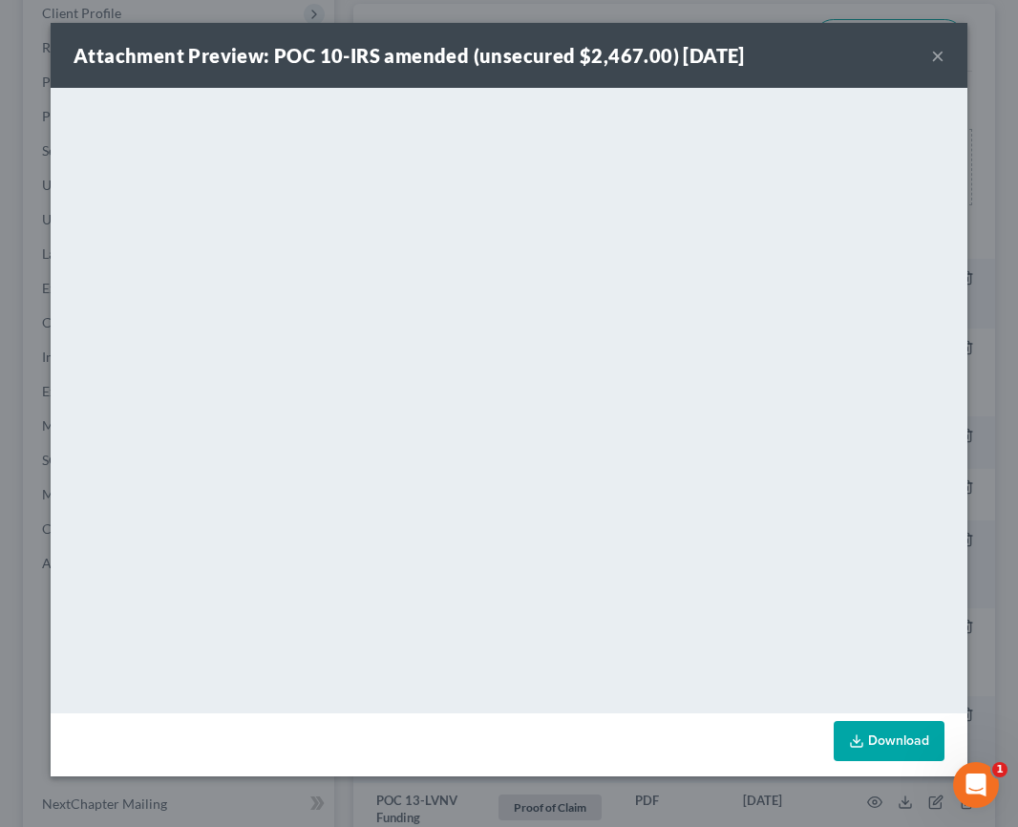
click at [788, 54] on button "×" at bounding box center [937, 55] width 13 height 23
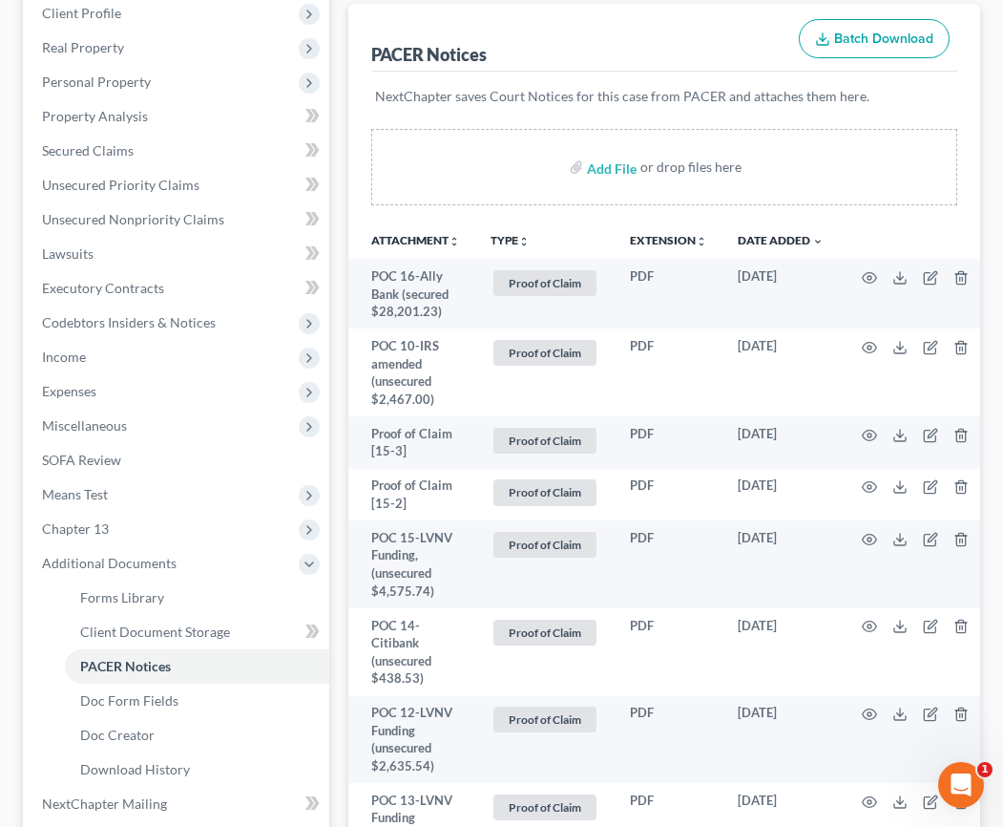
scroll to position [0, 0]
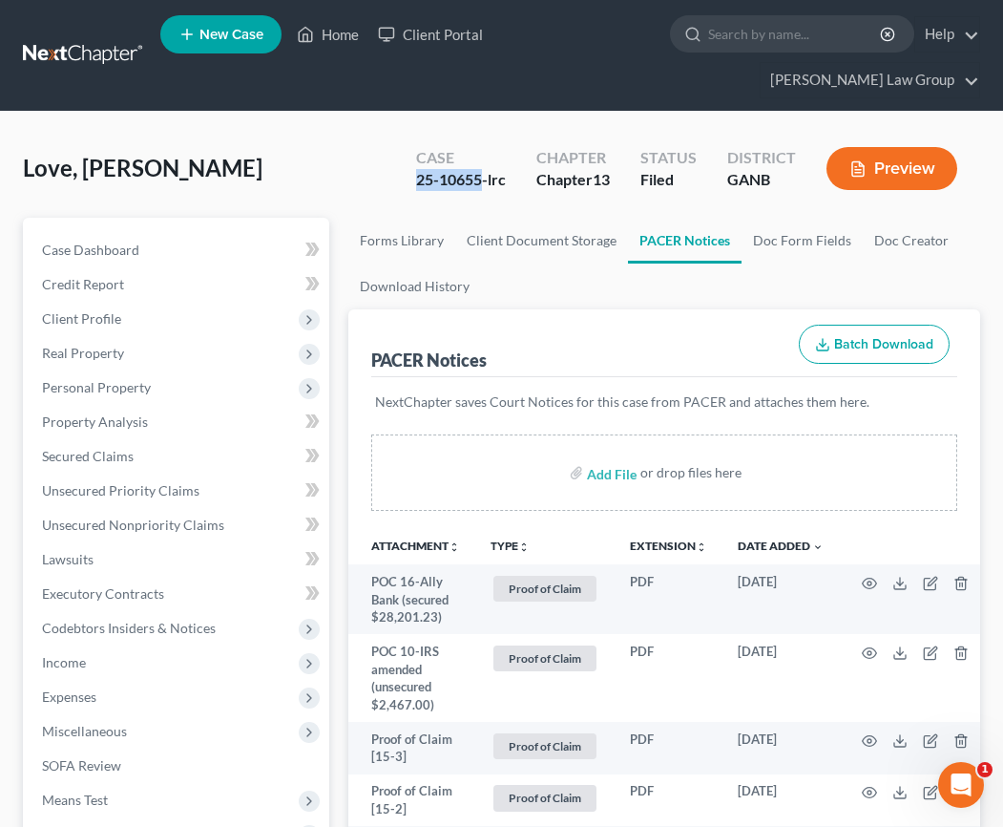
drag, startPoint x: 482, startPoint y: 147, endPoint x: 389, endPoint y: 147, distance: 92.6
click at [389, 147] on div "Love, [PERSON_NAME] Upgraded Case 25-10655-lrc Chapter Chapter 13 Status Filed …" at bounding box center [501, 176] width 957 height 83
copy div "25-10655"
click at [521, 540] on button "TYPE unfold_more" at bounding box center [510, 546] width 39 height 12
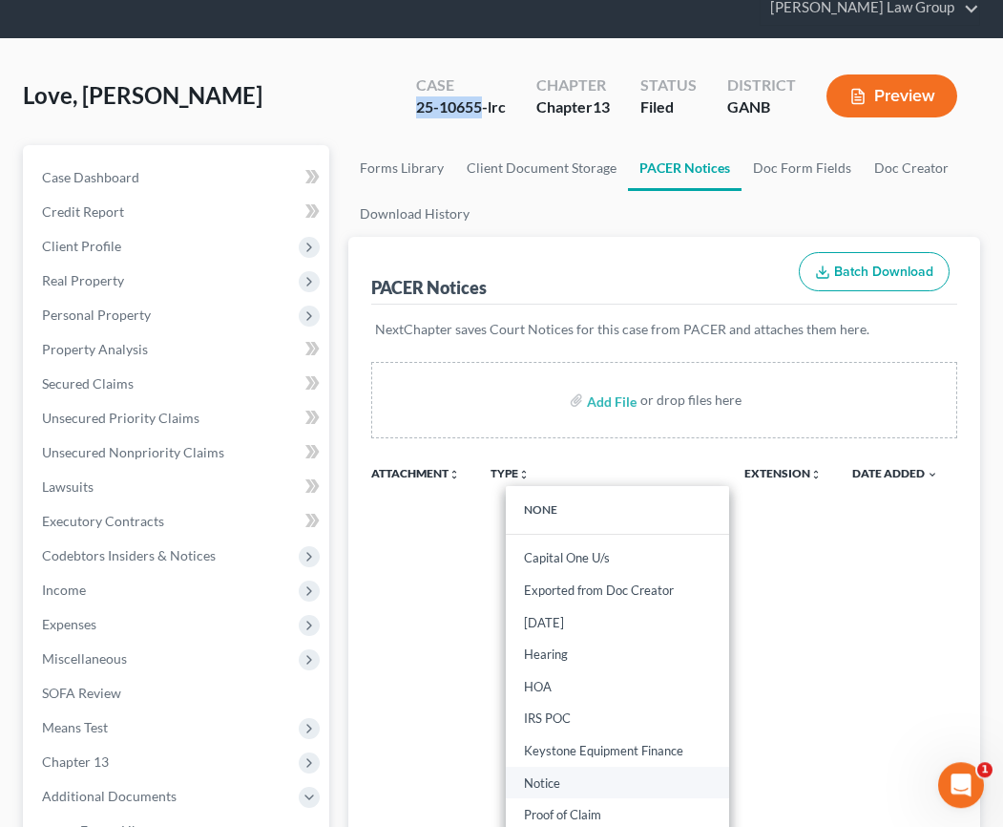
scroll to position [76, 0]
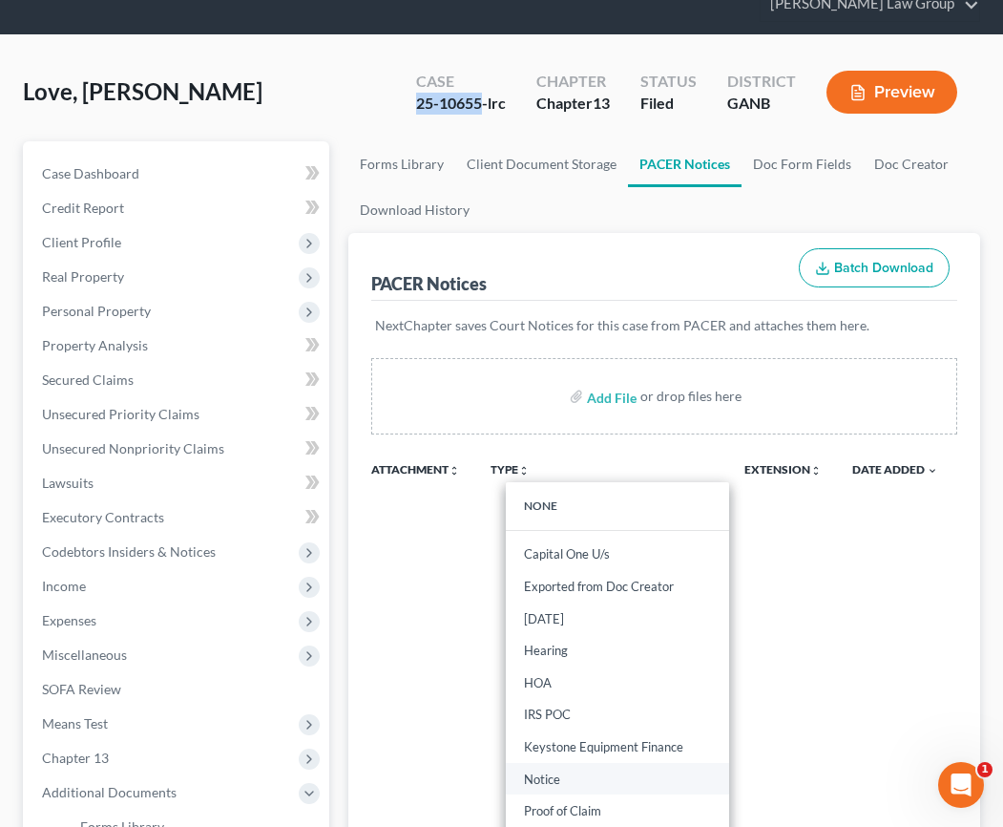
click at [586, 763] on link "Notice" at bounding box center [617, 779] width 223 height 32
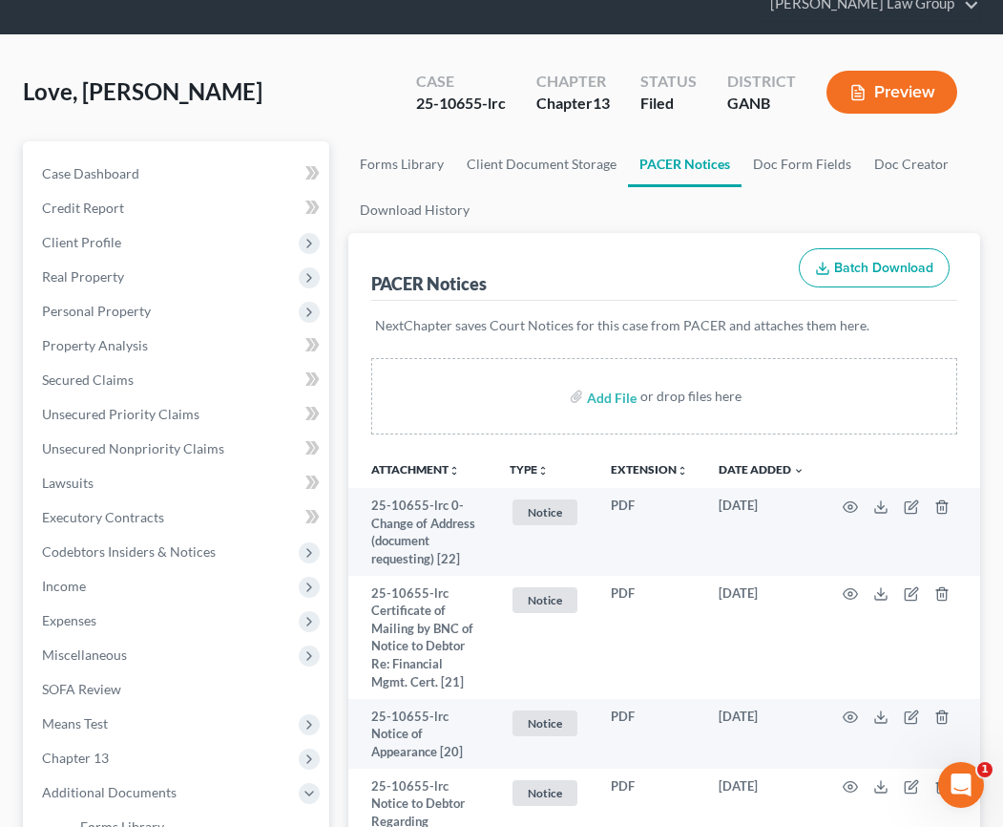
click at [644, 261] on div "PACER Notices Batch Download" at bounding box center [664, 267] width 586 height 69
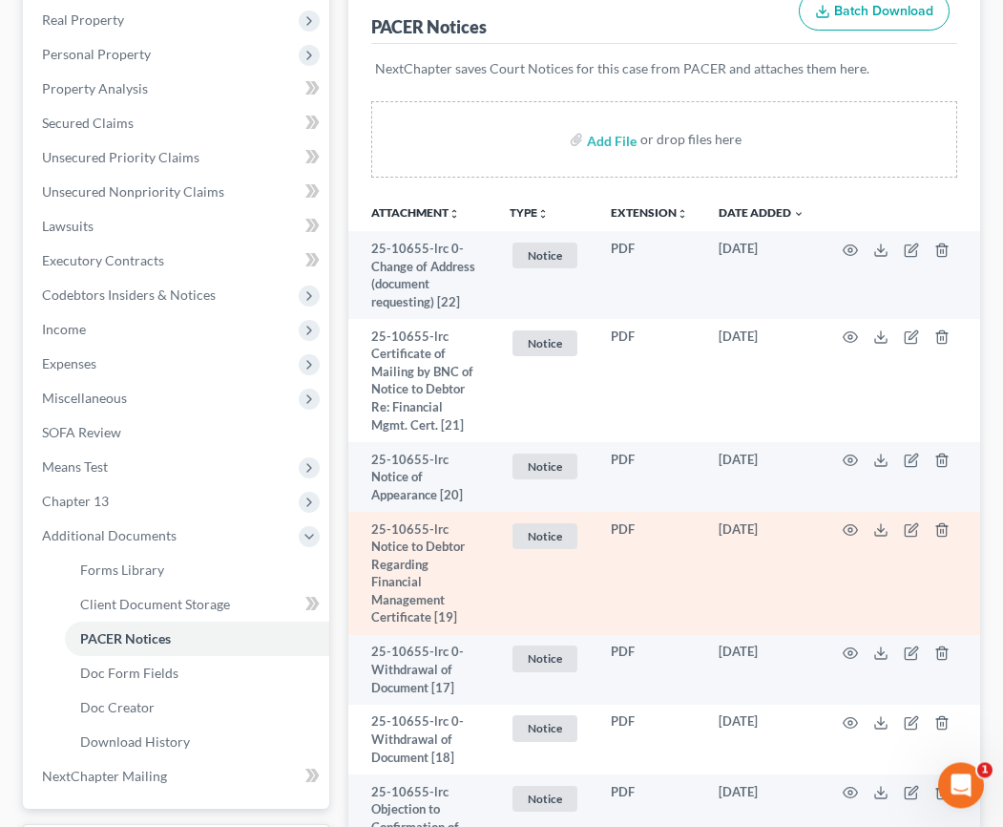
scroll to position [336, 0]
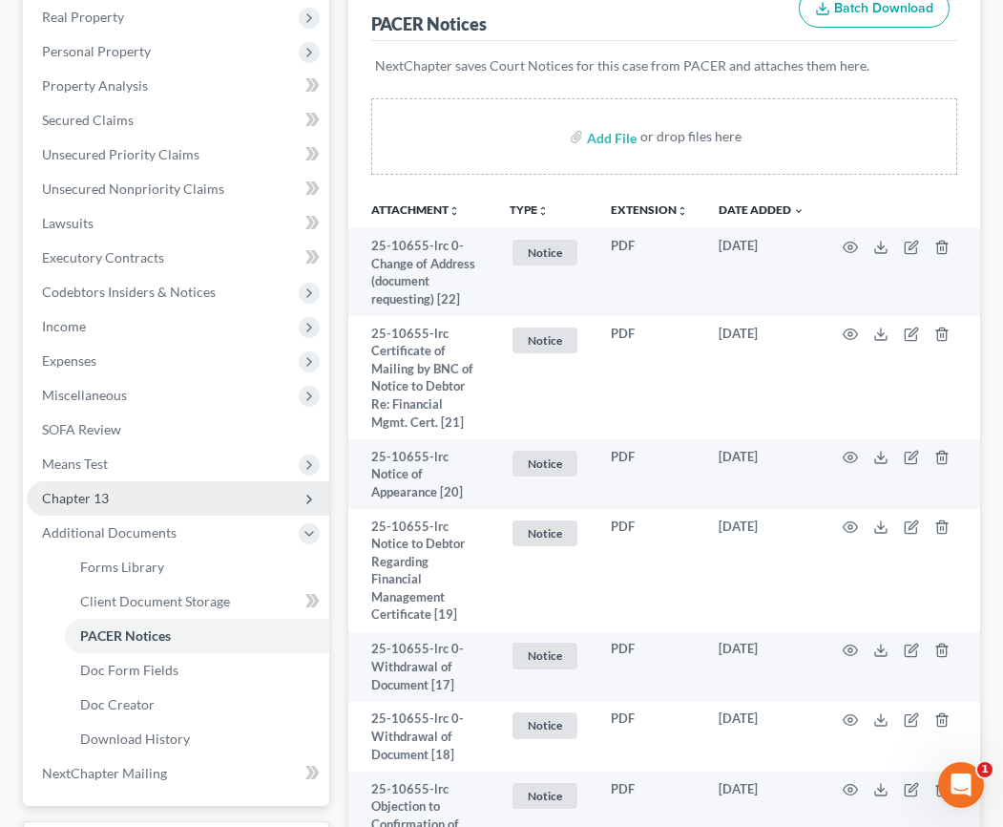
click at [87, 490] on span "Chapter 13" at bounding box center [75, 498] width 67 height 16
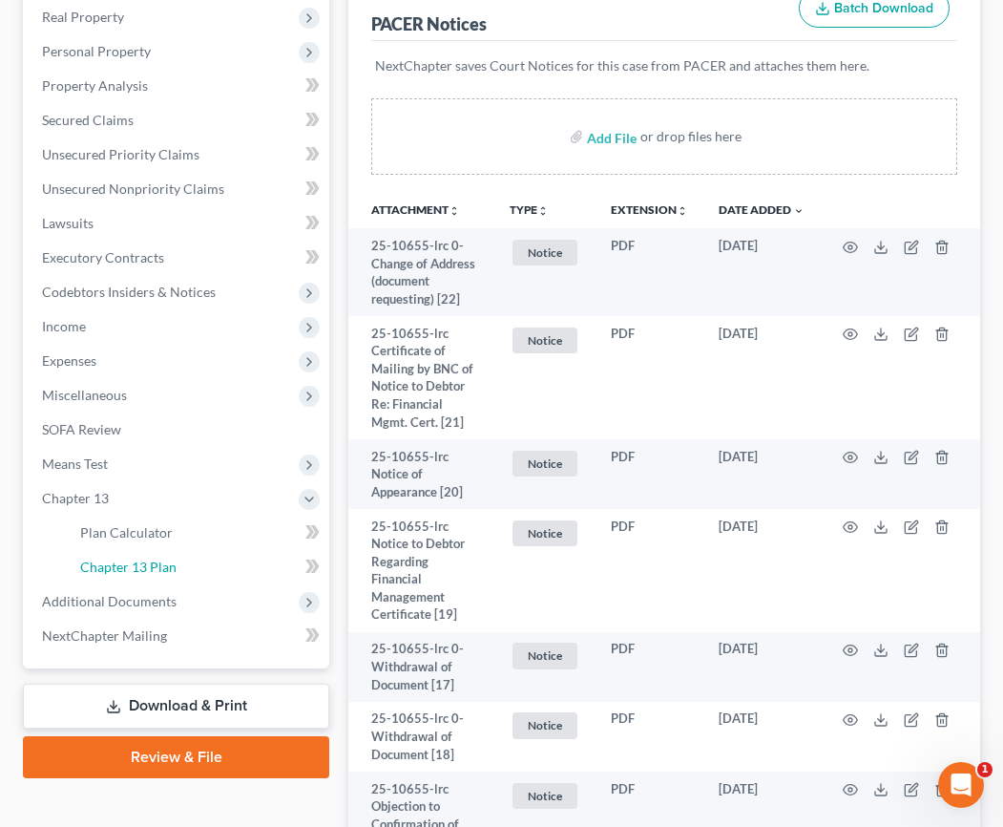
drag, startPoint x: 161, startPoint y: 534, endPoint x: 302, endPoint y: 502, distance: 143.8
click at [162, 558] on span "Chapter 13 Plan" at bounding box center [128, 566] width 96 height 16
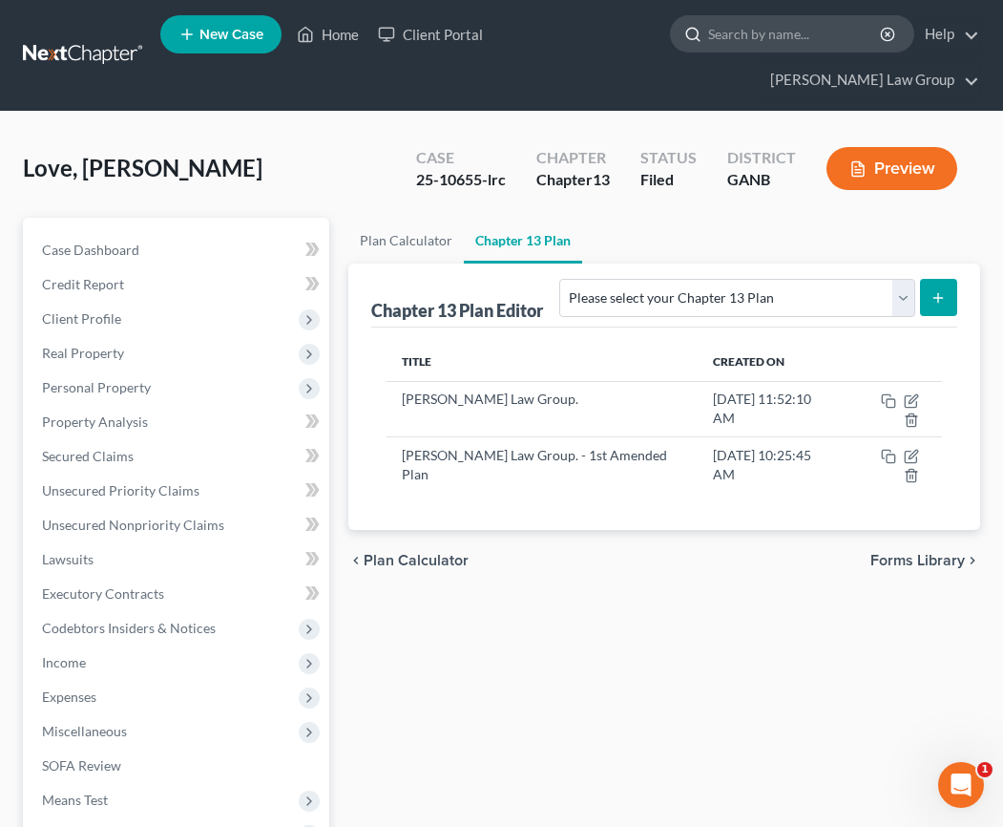
click at [708, 36] on input "search" at bounding box center [795, 33] width 175 height 35
type input "[PERSON_NAME]"
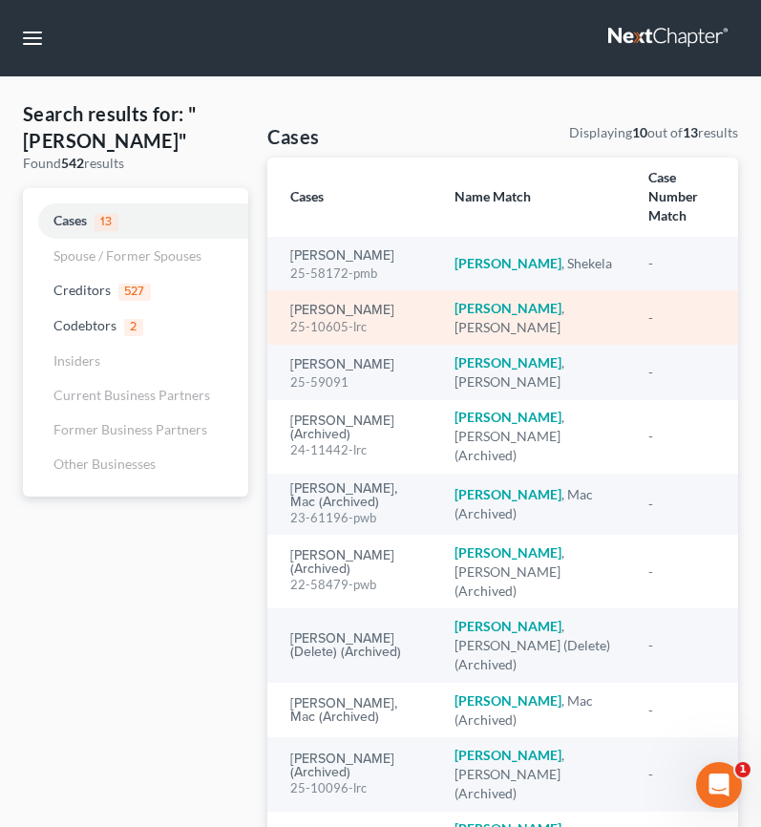
click at [361, 318] on div "25-10605-lrc" at bounding box center [357, 327] width 134 height 18
click at [364, 304] on link "[PERSON_NAME]" at bounding box center [342, 310] width 104 height 13
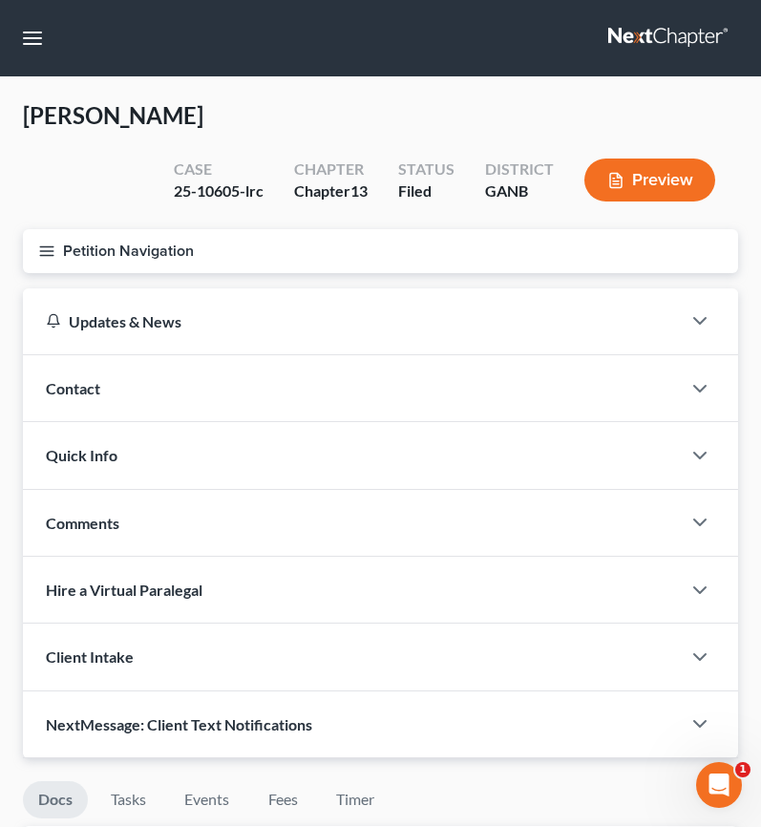
click at [53, 252] on icon "button" at bounding box center [46, 250] width 17 height 17
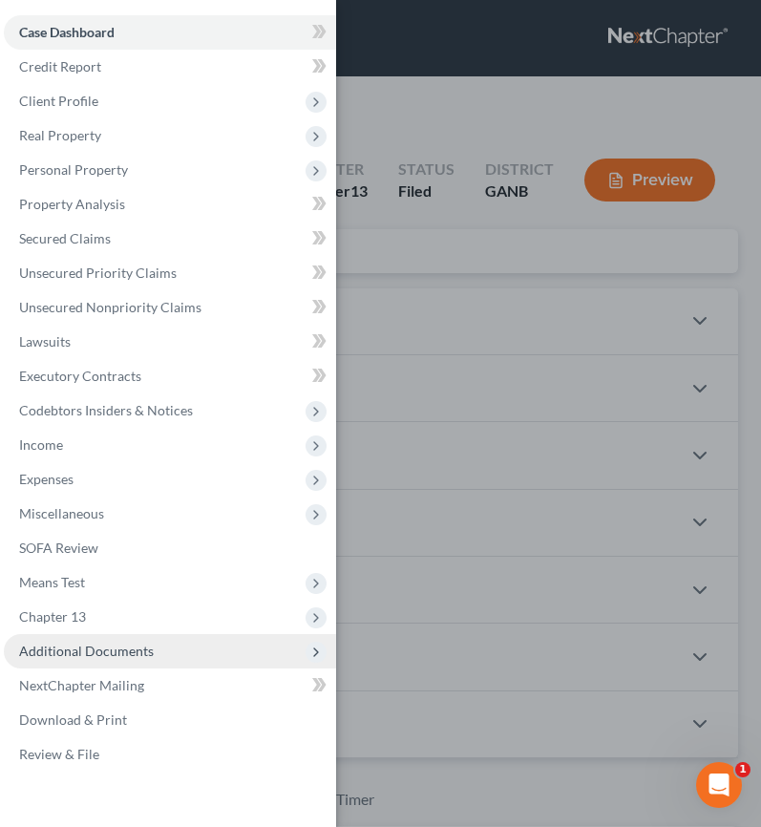
click at [126, 647] on span "Additional Documents" at bounding box center [86, 650] width 135 height 16
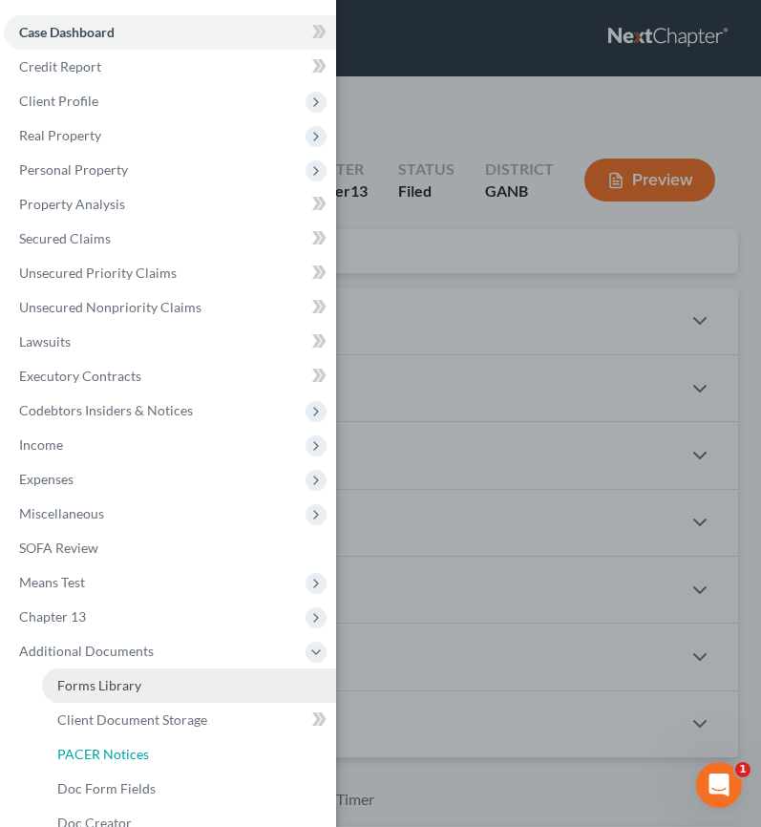
drag, startPoint x: 131, startPoint y: 748, endPoint x: 217, endPoint y: 672, distance: 114.9
click at [131, 748] on span "PACER Notices" at bounding box center [103, 754] width 92 height 16
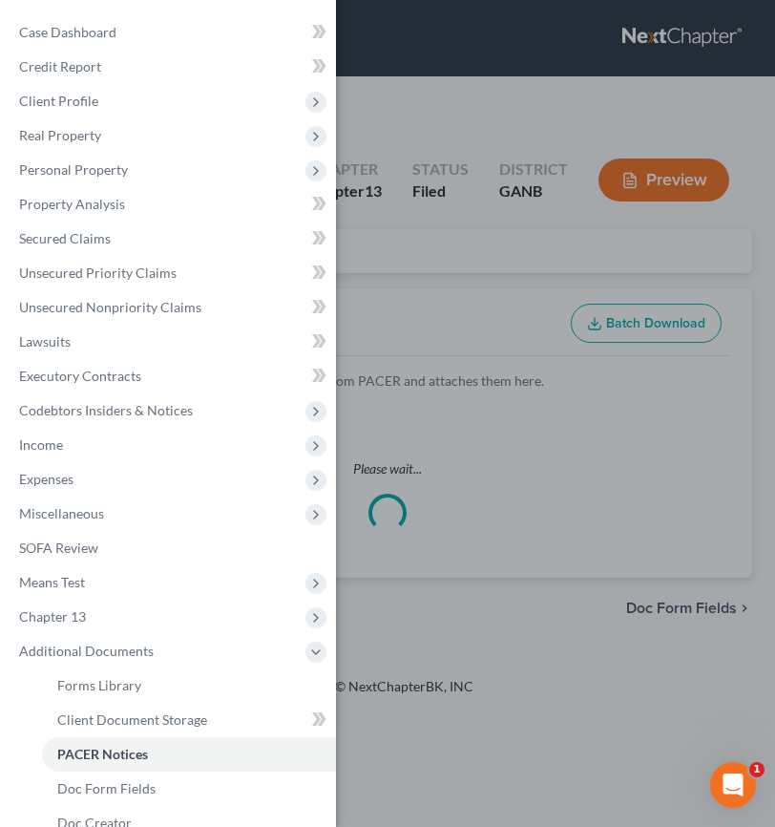
drag, startPoint x: 365, startPoint y: 234, endPoint x: 426, endPoint y: 313, distance: 100.0
click at [365, 233] on div "Case Dashboard Payments Invoices Payments Payments Credit Report Client Profile" at bounding box center [387, 413] width 775 height 827
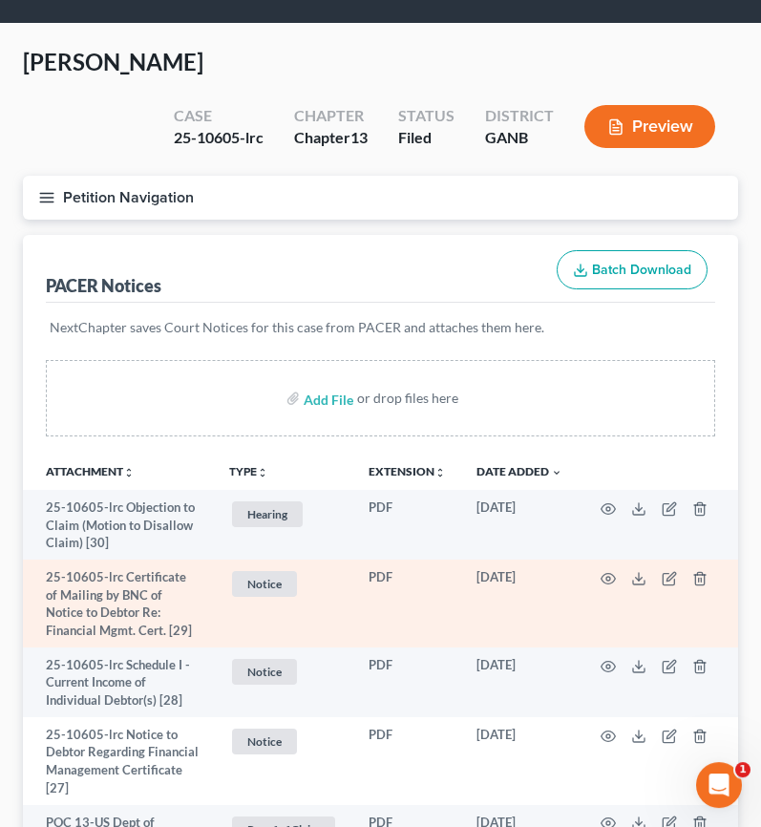
scroll to position [61, 0]
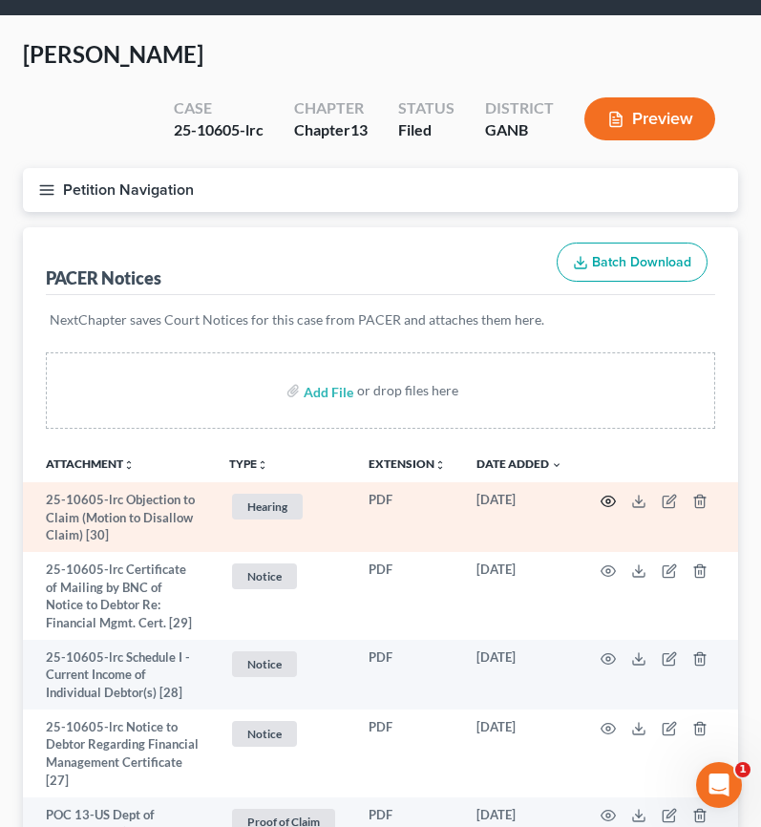
click at [613, 504] on icon "button" at bounding box center [607, 501] width 15 height 15
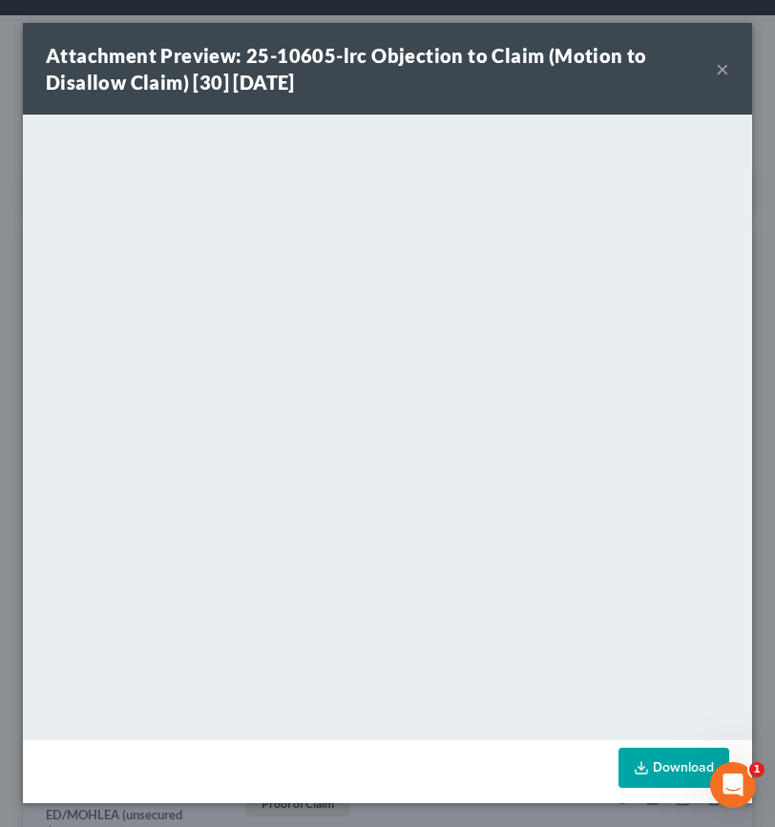
click at [722, 71] on button "×" at bounding box center [722, 68] width 13 height 23
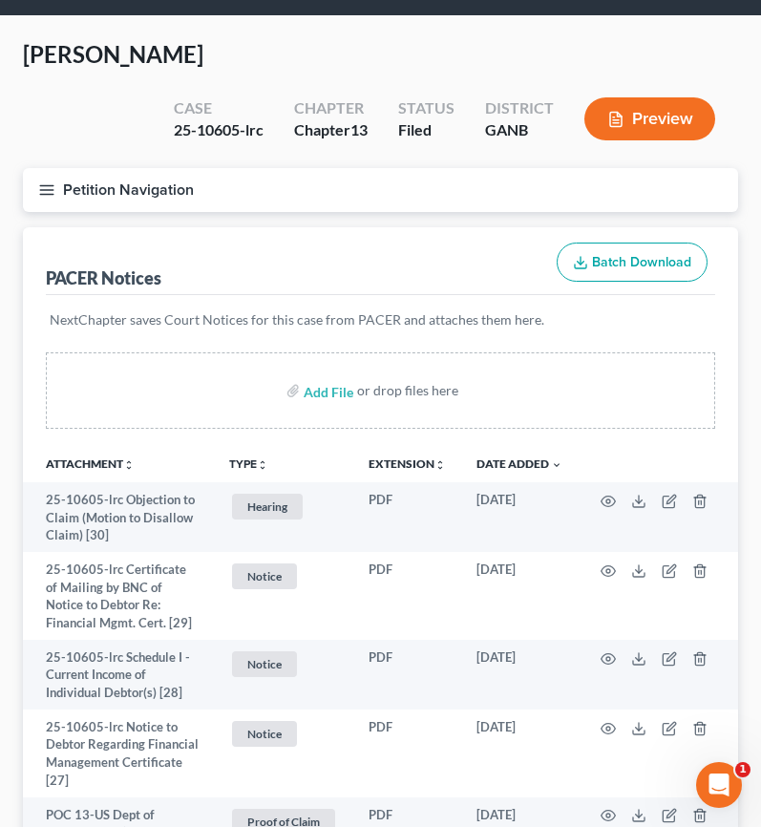
scroll to position [0, 0]
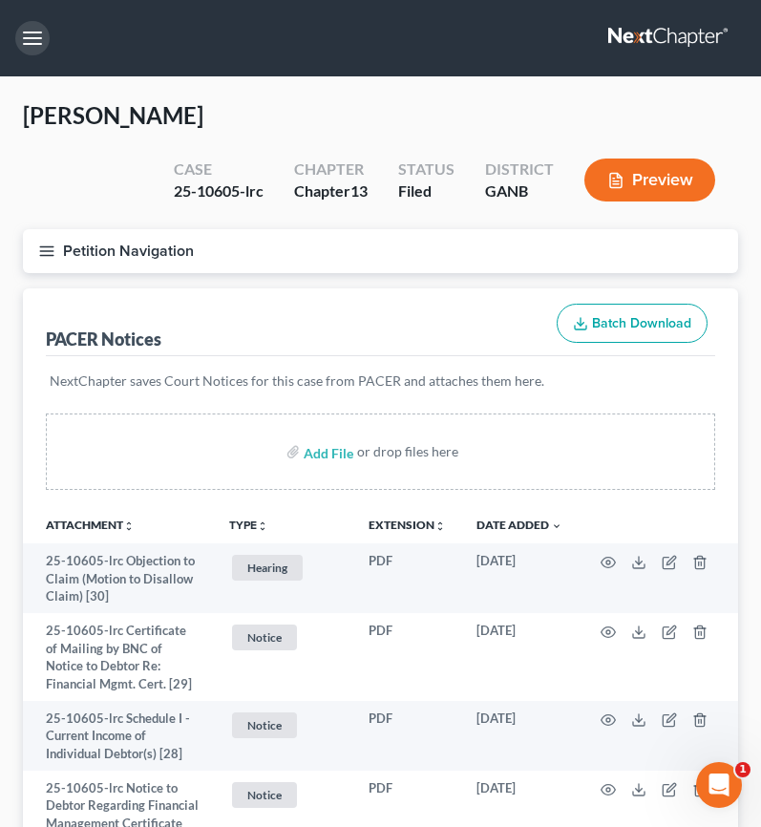
click at [23, 41] on button "button" at bounding box center [32, 38] width 34 height 34
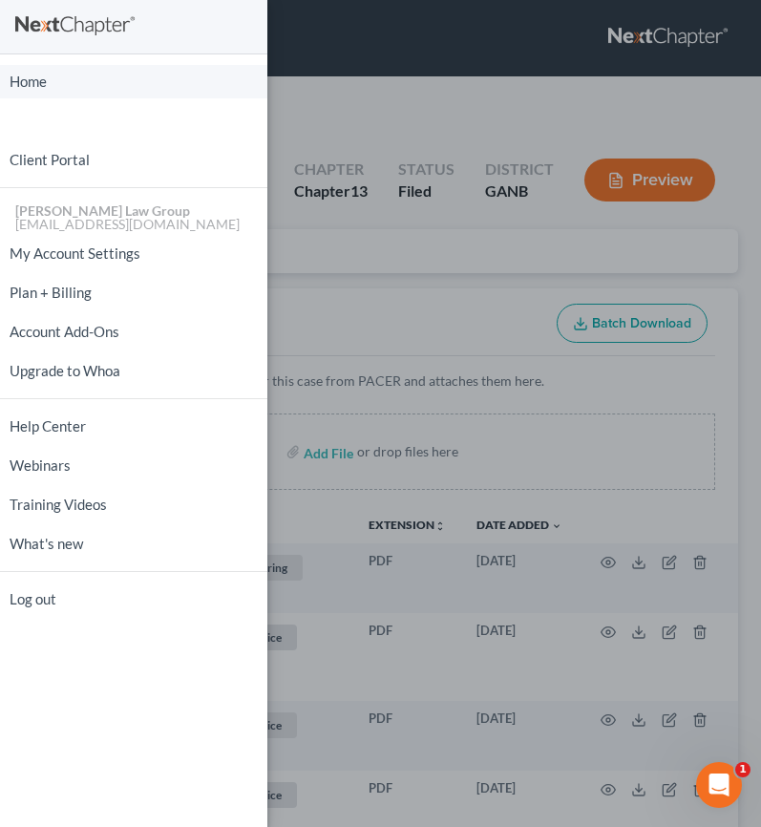
click at [30, 72] on link "Home" at bounding box center [133, 81] width 267 height 33
click at [440, 84] on div "Home New Case Client Portal [PERSON_NAME] Law Group [EMAIL_ADDRESS][DOMAIN_NAME…" at bounding box center [380, 413] width 761 height 827
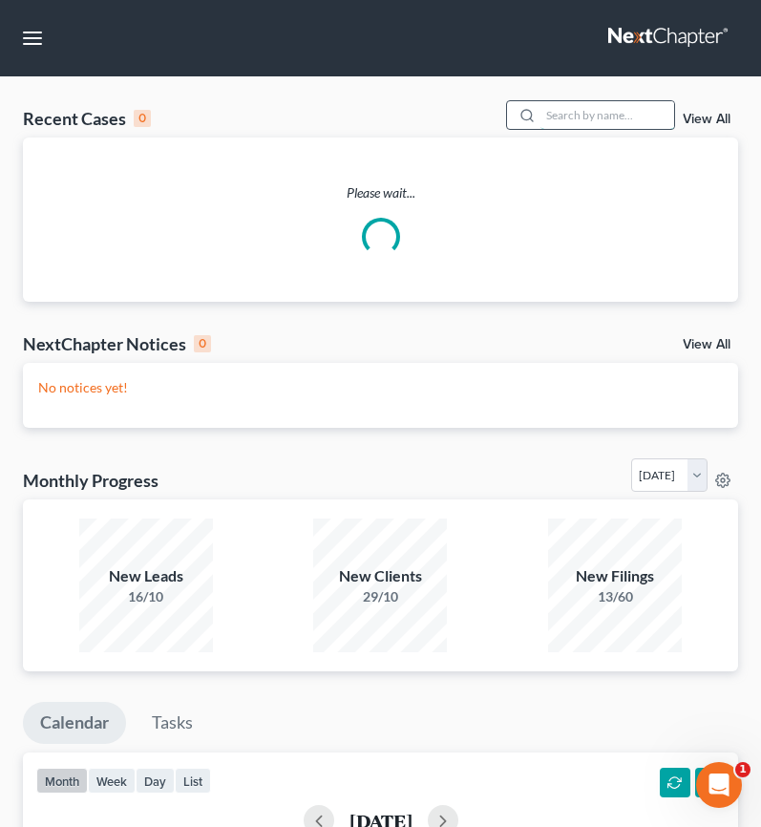
click at [575, 120] on input "search" at bounding box center [607, 115] width 134 height 28
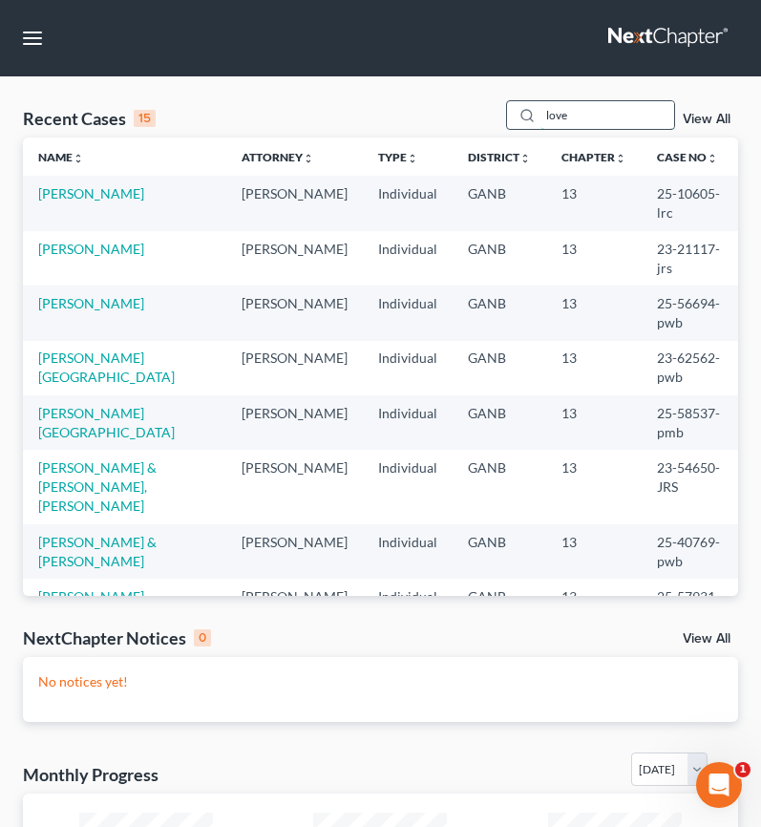
type input "love"
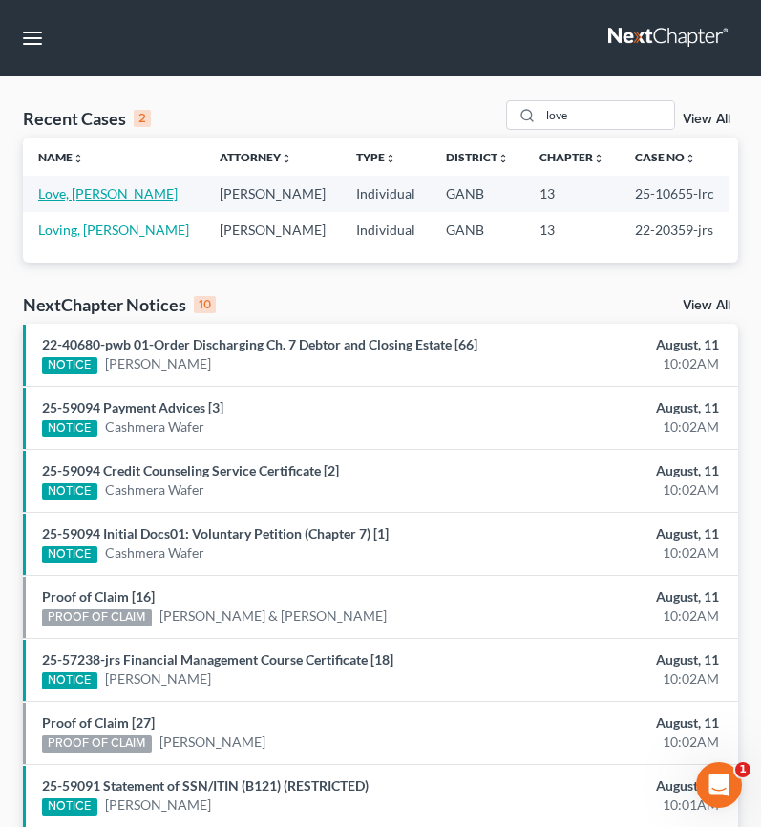
click at [88, 200] on link "Love, [PERSON_NAME]" at bounding box center [107, 193] width 139 height 16
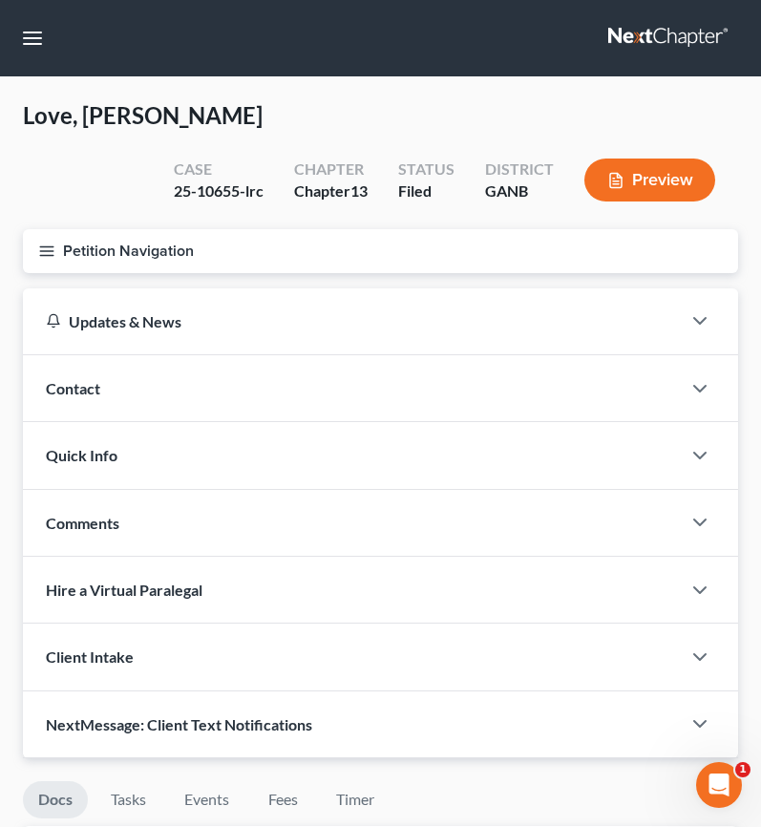
click at [48, 251] on line "button" at bounding box center [46, 251] width 13 height 0
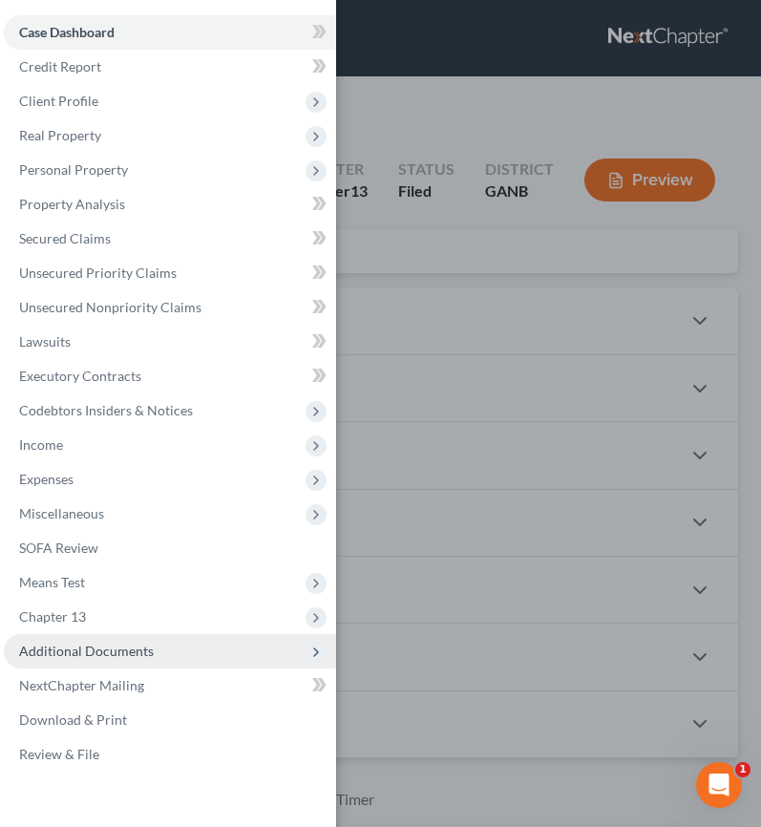
click at [132, 656] on span "Additional Documents" at bounding box center [86, 650] width 135 height 16
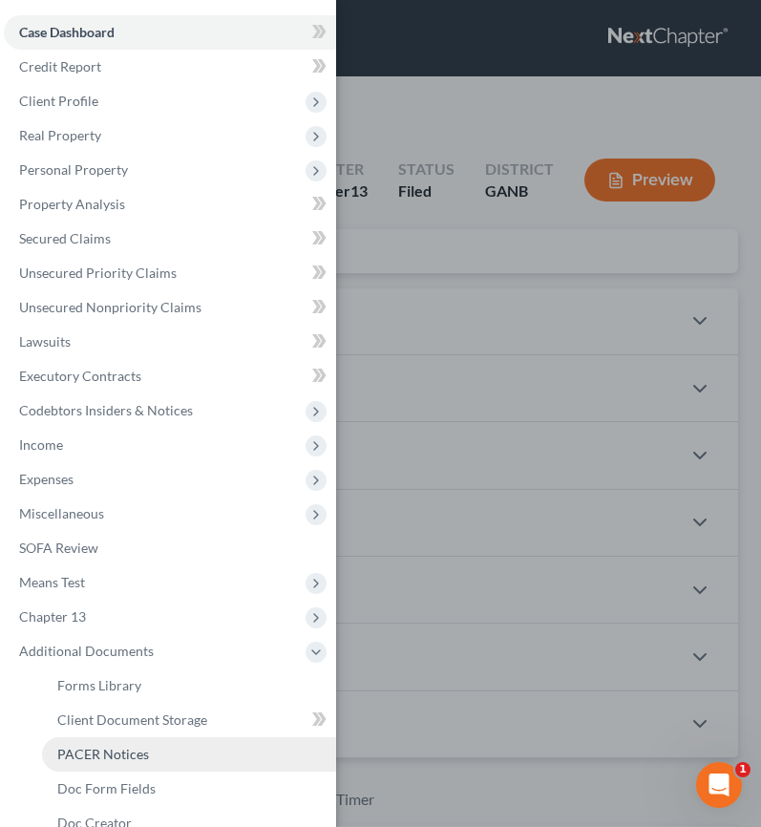
click at [143, 755] on span "PACER Notices" at bounding box center [103, 754] width 92 height 16
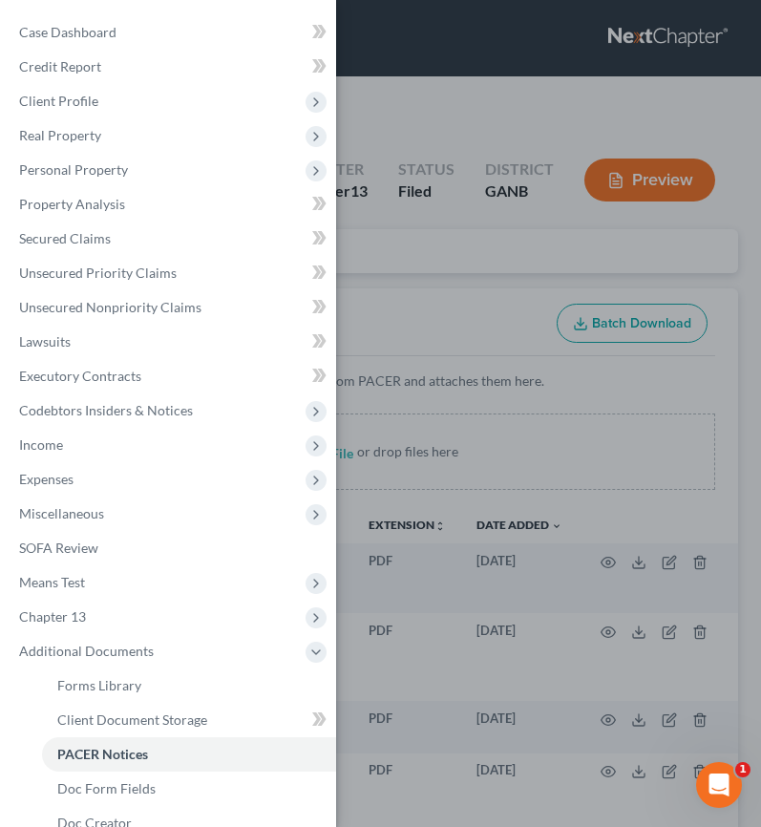
click at [393, 321] on div "Case Dashboard Payments Invoices Payments Payments Credit Report Client Profile" at bounding box center [380, 413] width 761 height 827
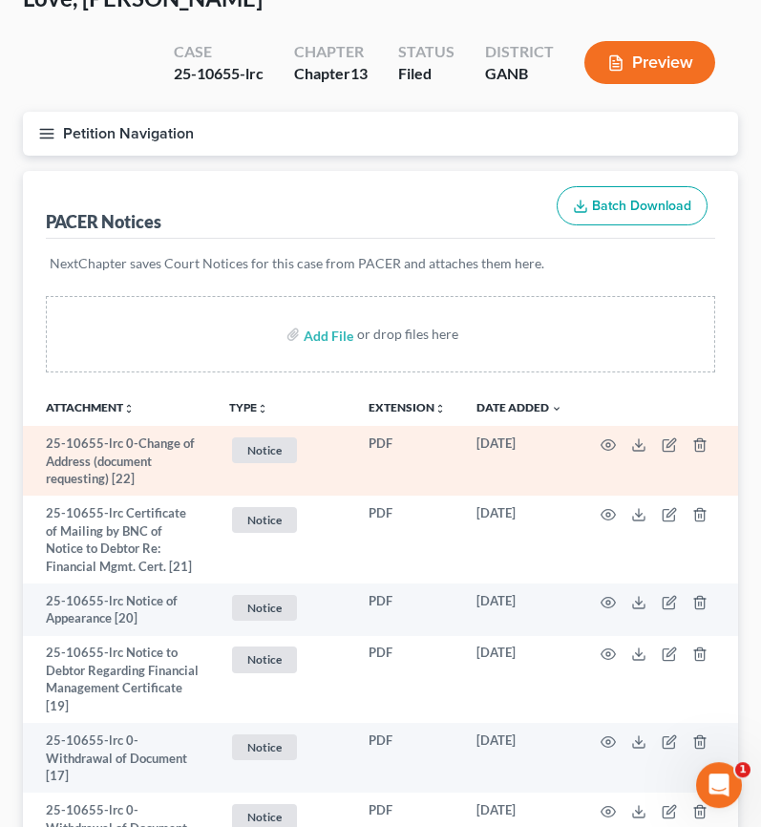
scroll to position [122, 0]
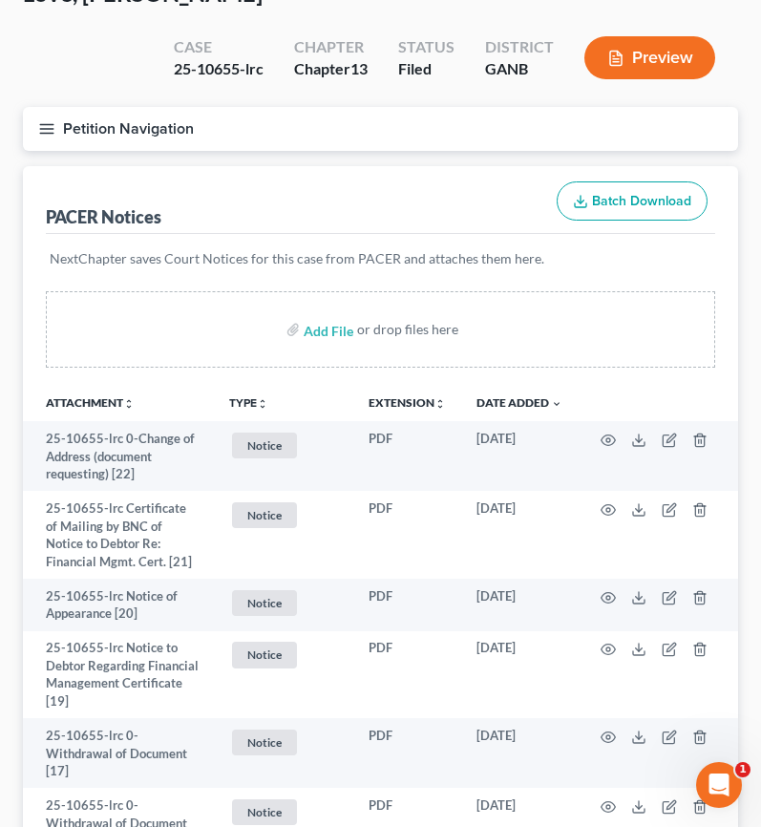
click at [260, 400] on icon "unfold_more" at bounding box center [262, 403] width 11 height 11
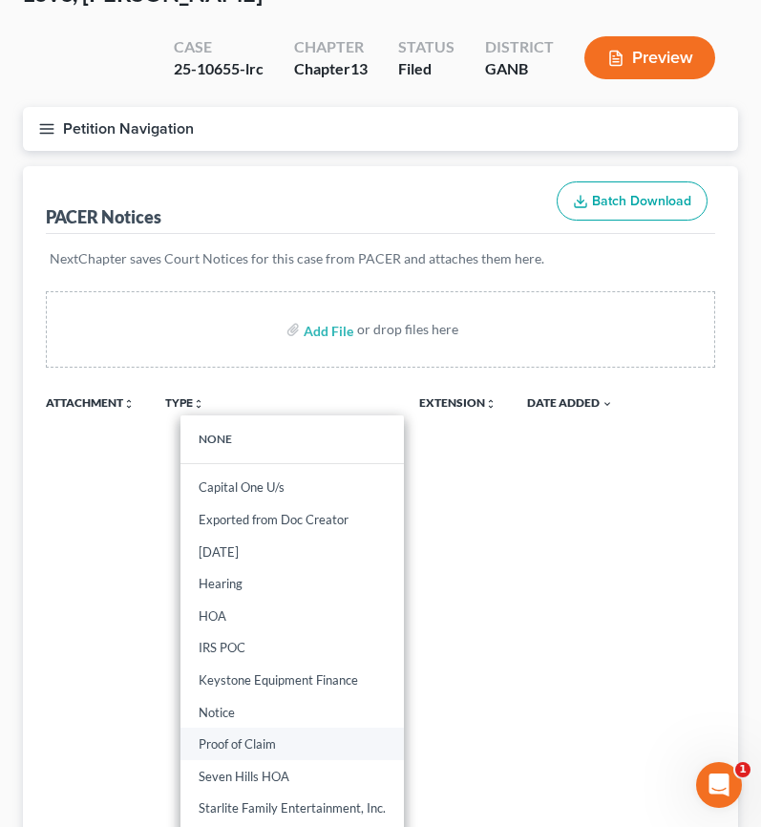
click at [258, 744] on link "Proof of Claim" at bounding box center [291, 743] width 223 height 32
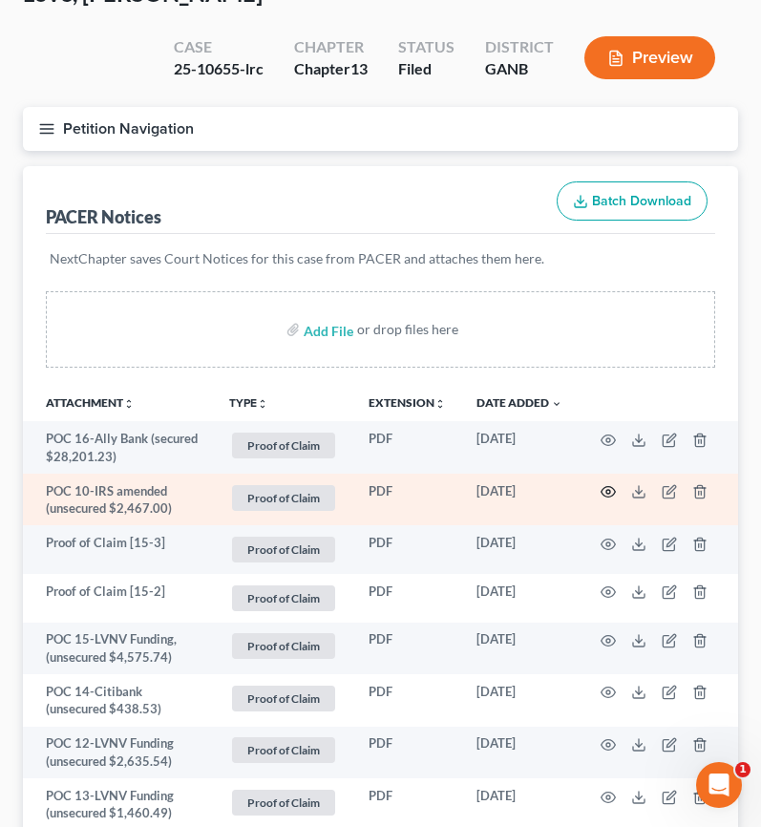
click at [606, 490] on icon "button" at bounding box center [607, 491] width 15 height 15
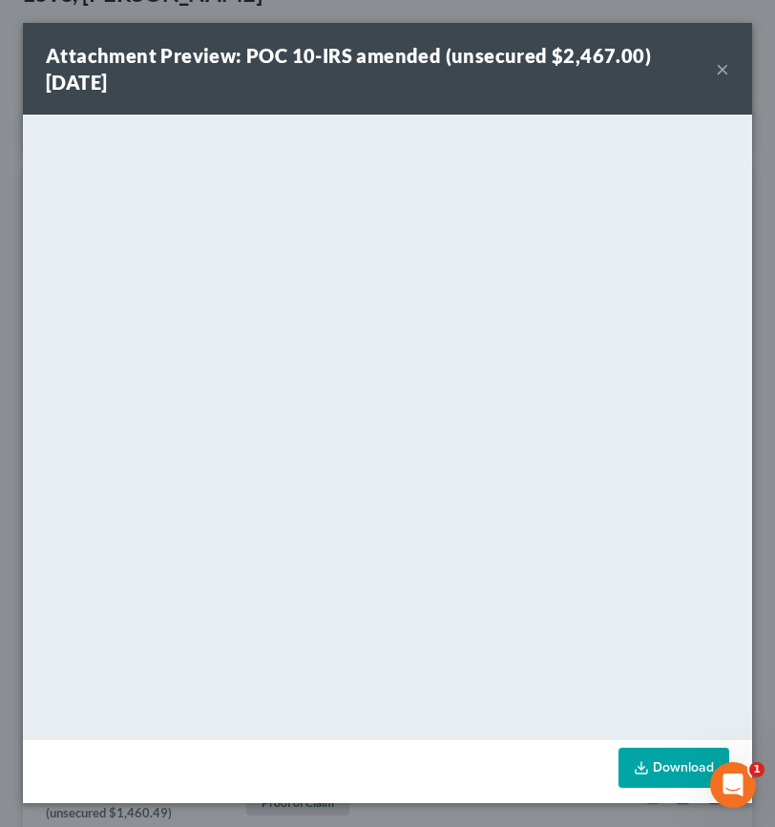
click at [728, 65] on button "×" at bounding box center [722, 68] width 13 height 23
